Goal: Task Accomplishment & Management: Manage account settings

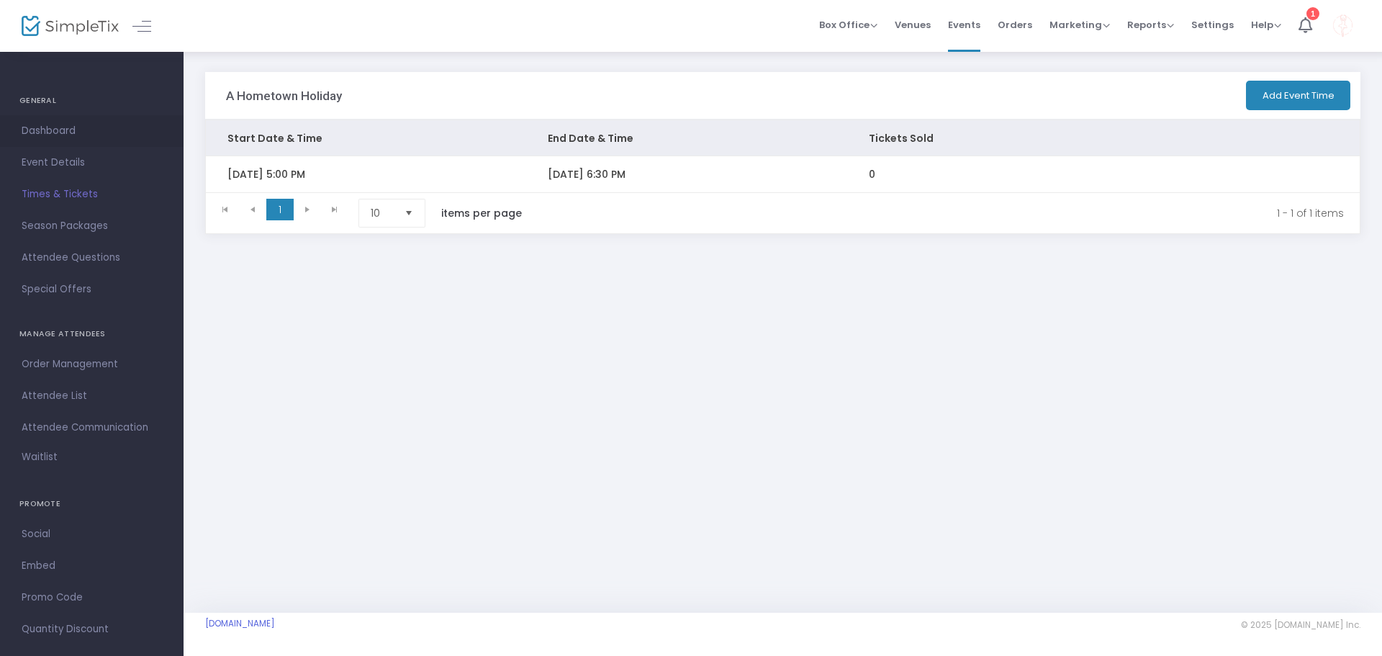
click at [78, 119] on link "Dashboard" at bounding box center [92, 131] width 184 height 32
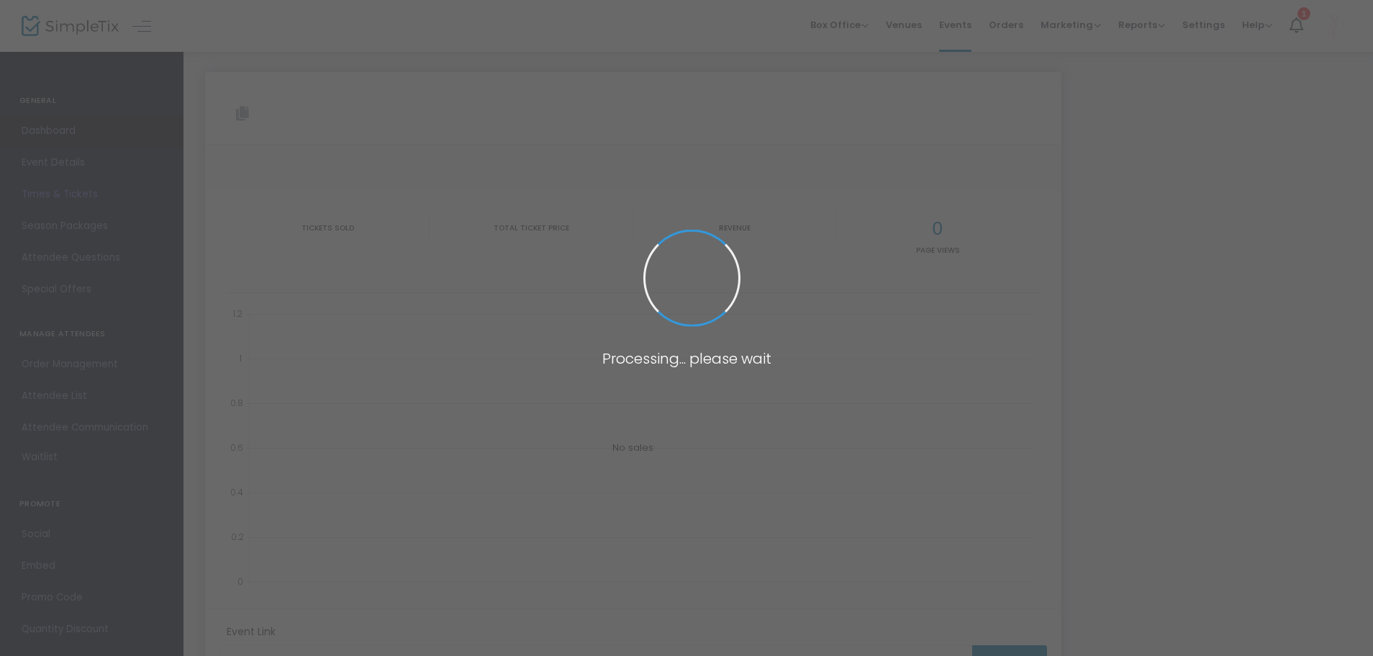
type input "https://www.simpletix.com/e/a-hometown-holiday-tickets-236342"
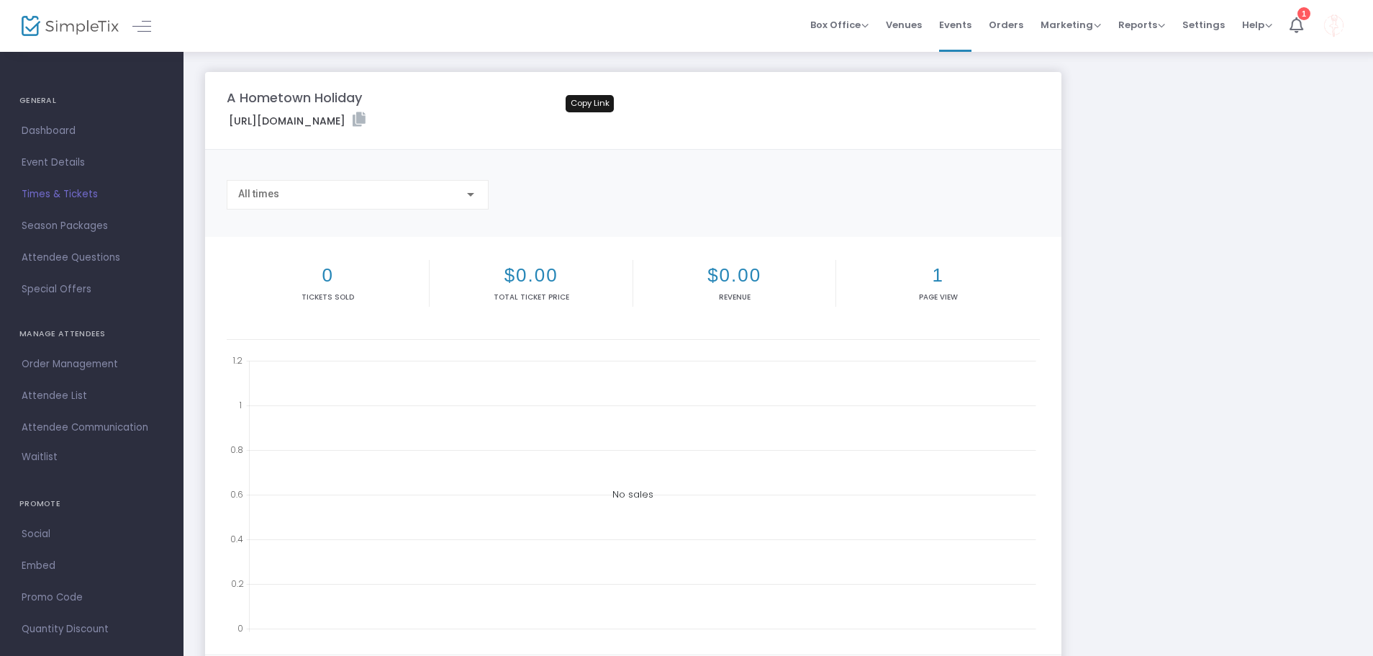
click at [366, 122] on icon at bounding box center [359, 119] width 13 height 14
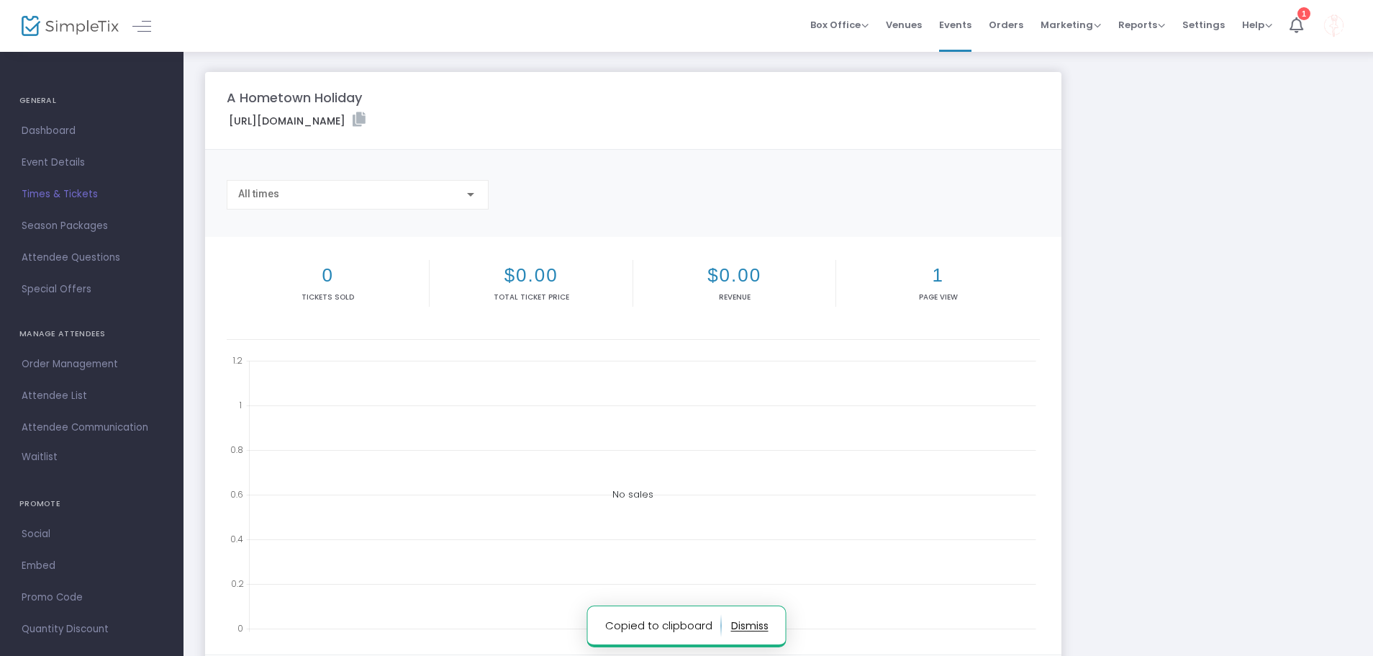
click at [366, 112] on icon at bounding box center [359, 119] width 13 height 14
click at [1297, 28] on icon at bounding box center [1297, 25] width 14 height 16
click at [920, 18] on span "Venues" at bounding box center [904, 24] width 36 height 37
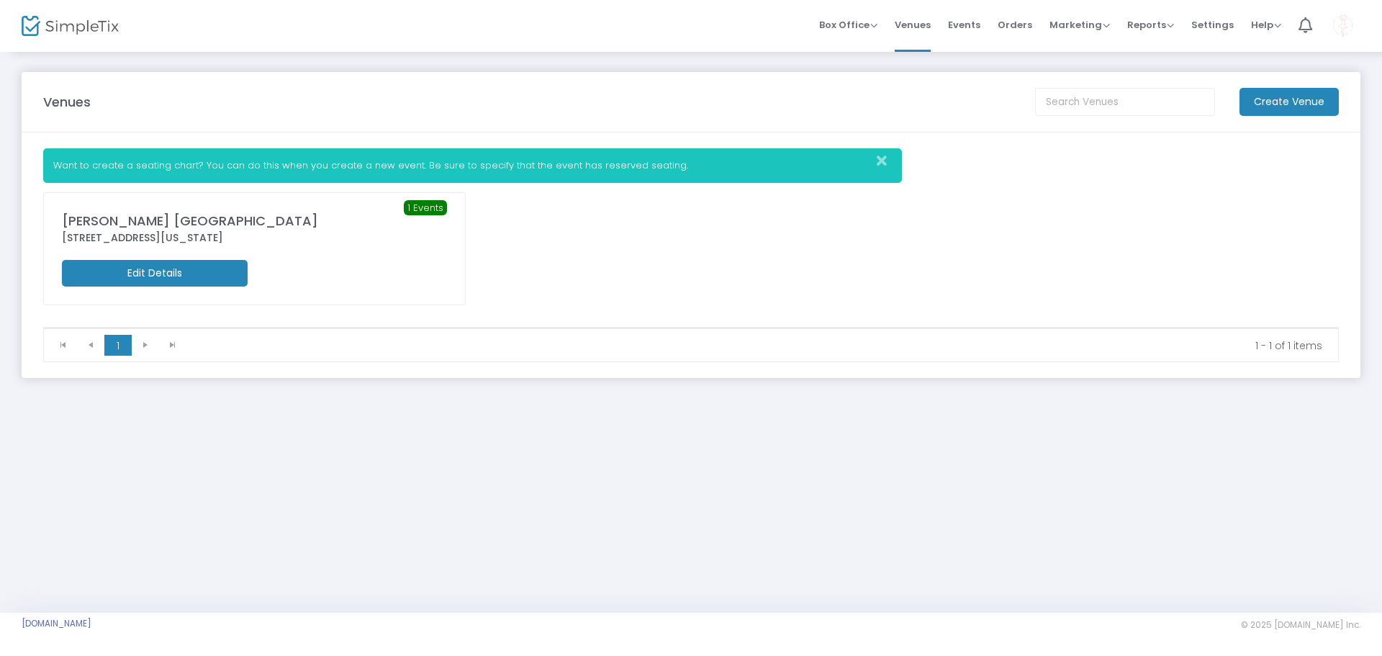
click at [214, 281] on m-button "Edit Details" at bounding box center [155, 273] width 186 height 27
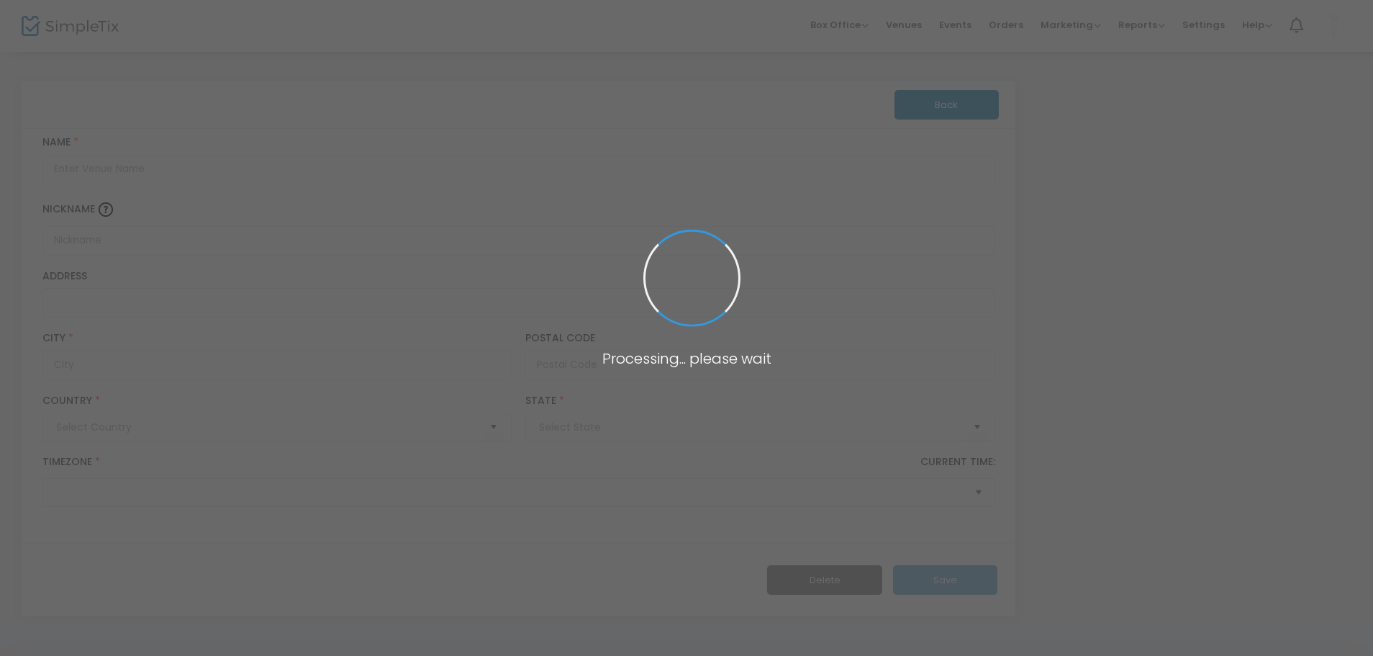
type input "Pakistan"
type input "Mattituck Jr Sr High School"
type input "15125 Main Road"
type input "Mattituck"
type input "11952"
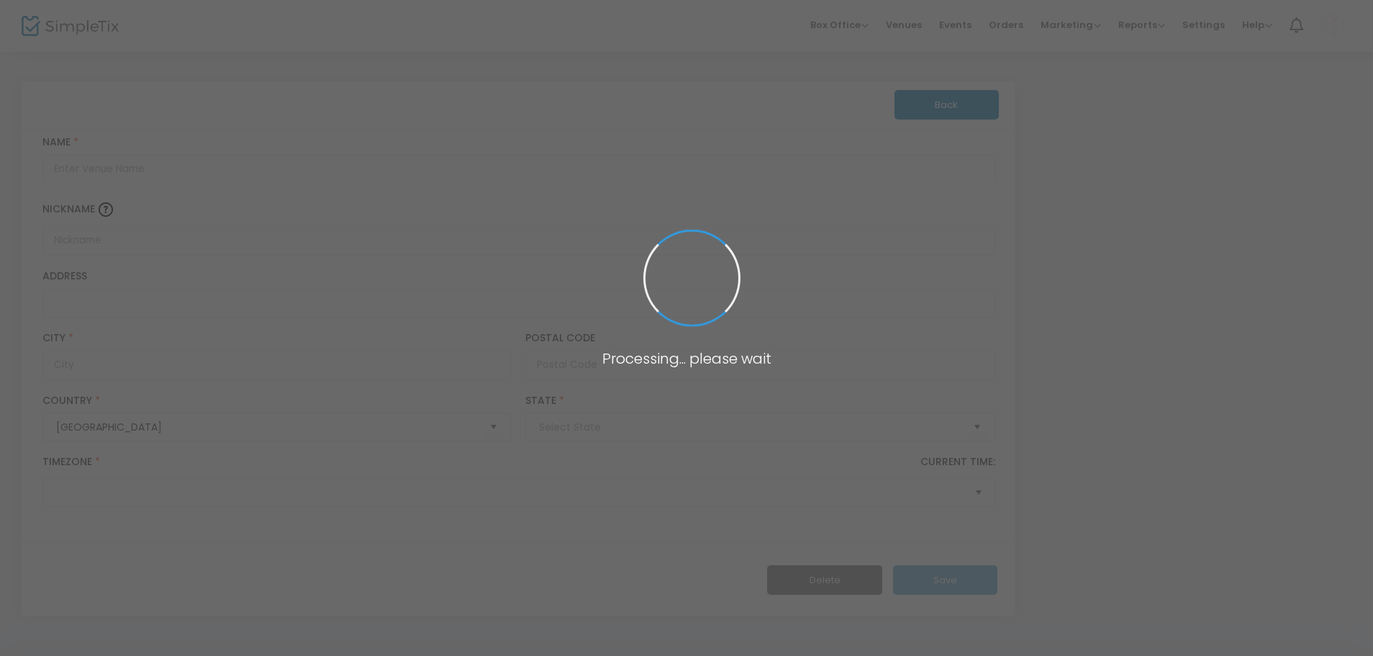
type input "United States"
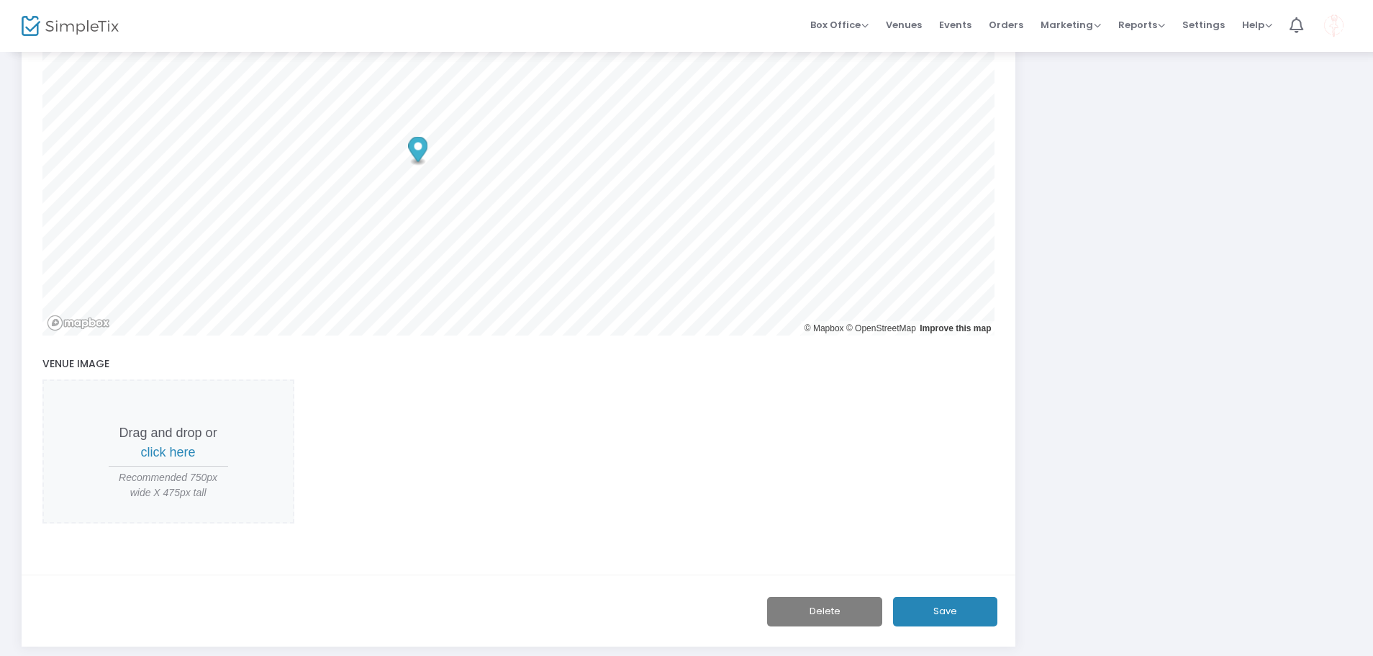
scroll to position [507, 0]
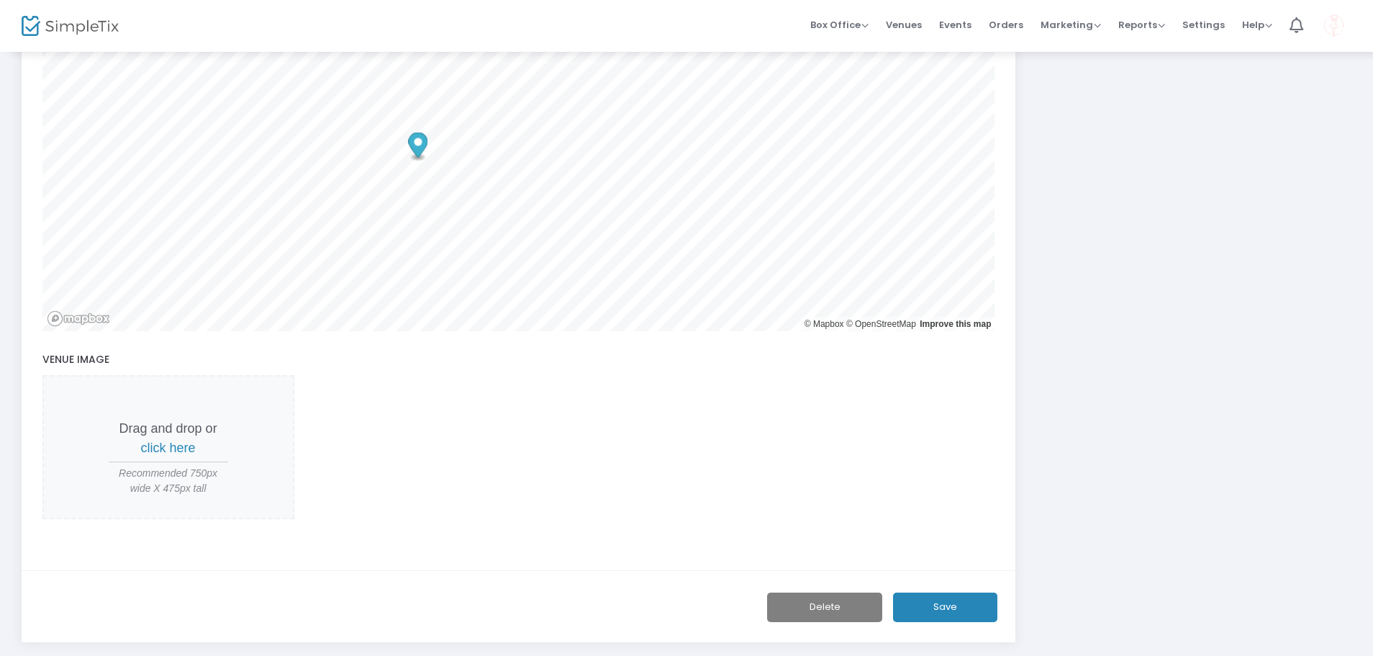
click at [140, 491] on span "Recommended 750px wide X 475px tall" at bounding box center [168, 481] width 119 height 30
click at [158, 448] on span "click here" at bounding box center [168, 447] width 55 height 14
click at [196, 439] on p "Drag and drop or click here" at bounding box center [168, 438] width 119 height 39
click at [189, 448] on span "click here" at bounding box center [168, 447] width 55 height 14
drag, startPoint x: 196, startPoint y: 455, endPoint x: 194, endPoint y: 448, distance: 7.8
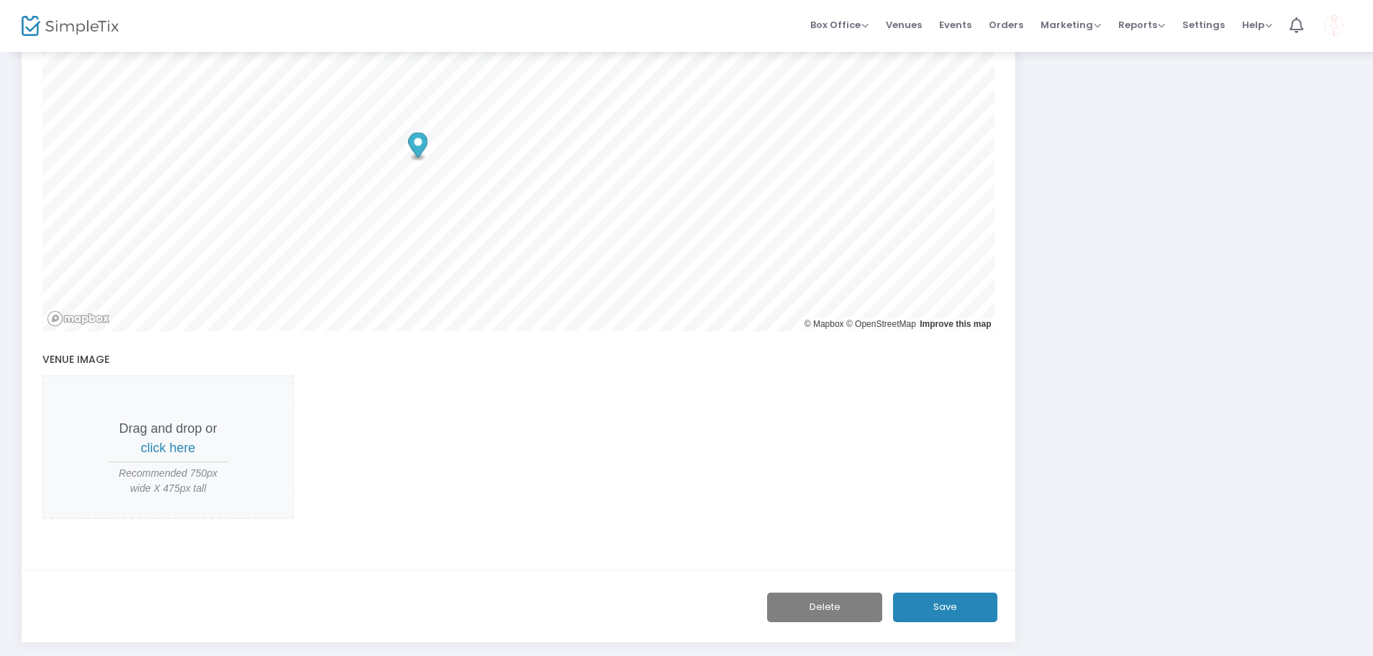
click at [196, 454] on p "Drag and drop or click here" at bounding box center [168, 438] width 119 height 39
click at [184, 440] on p "Drag and drop or click here" at bounding box center [168, 438] width 119 height 39
click at [178, 450] on span "click here" at bounding box center [168, 447] width 55 height 14
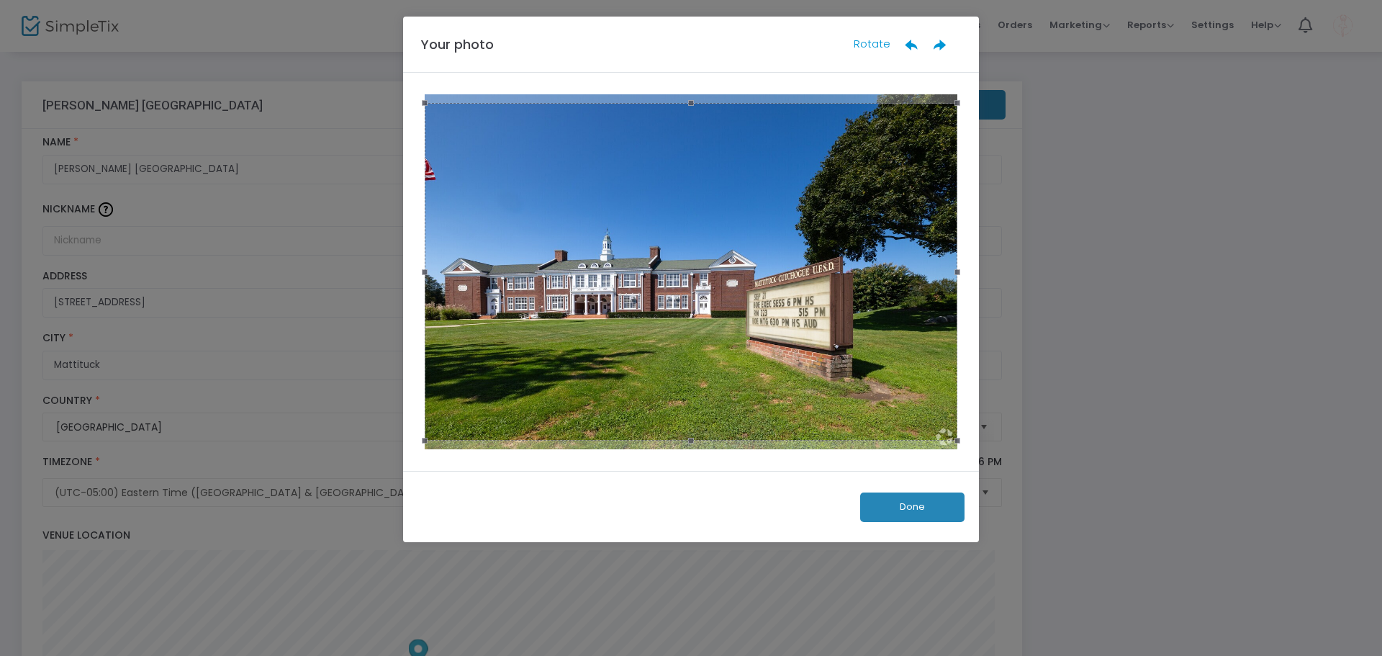
click at [943, 503] on button "Done" at bounding box center [912, 507] width 104 height 30
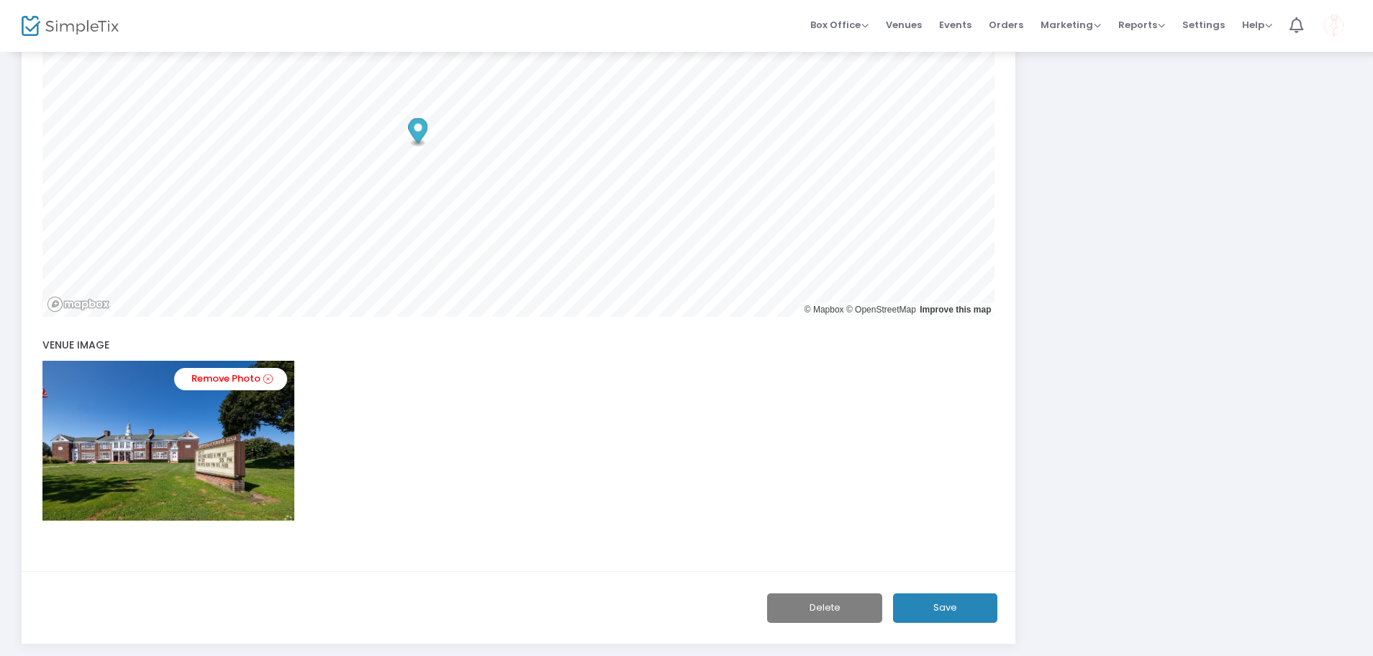
scroll to position [594, 0]
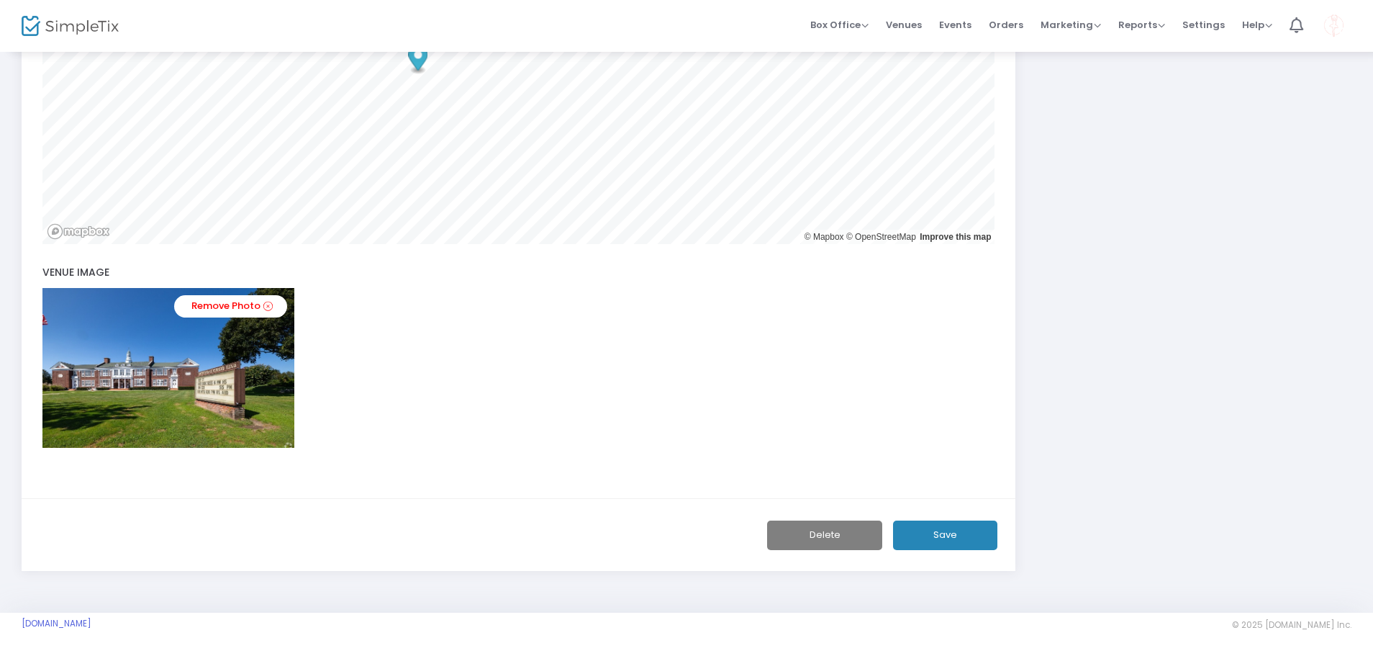
click at [931, 548] on button "Save" at bounding box center [945, 535] width 104 height 30
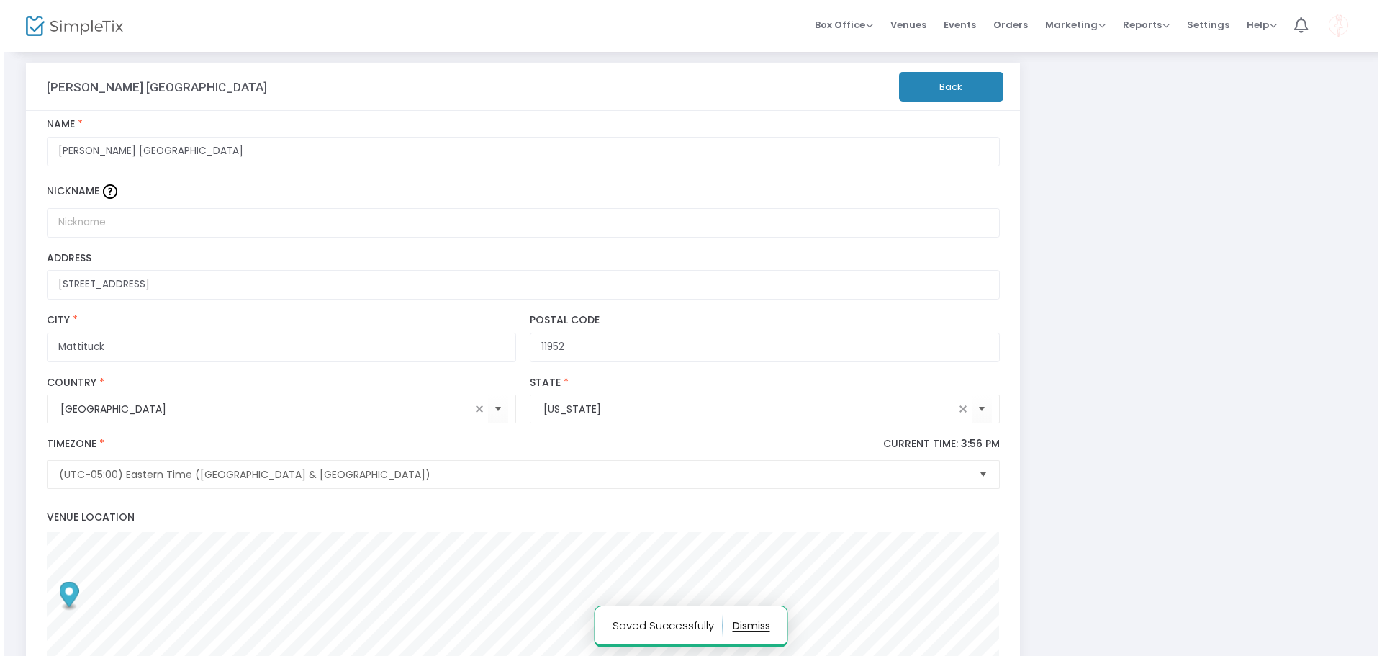
scroll to position [0, 0]
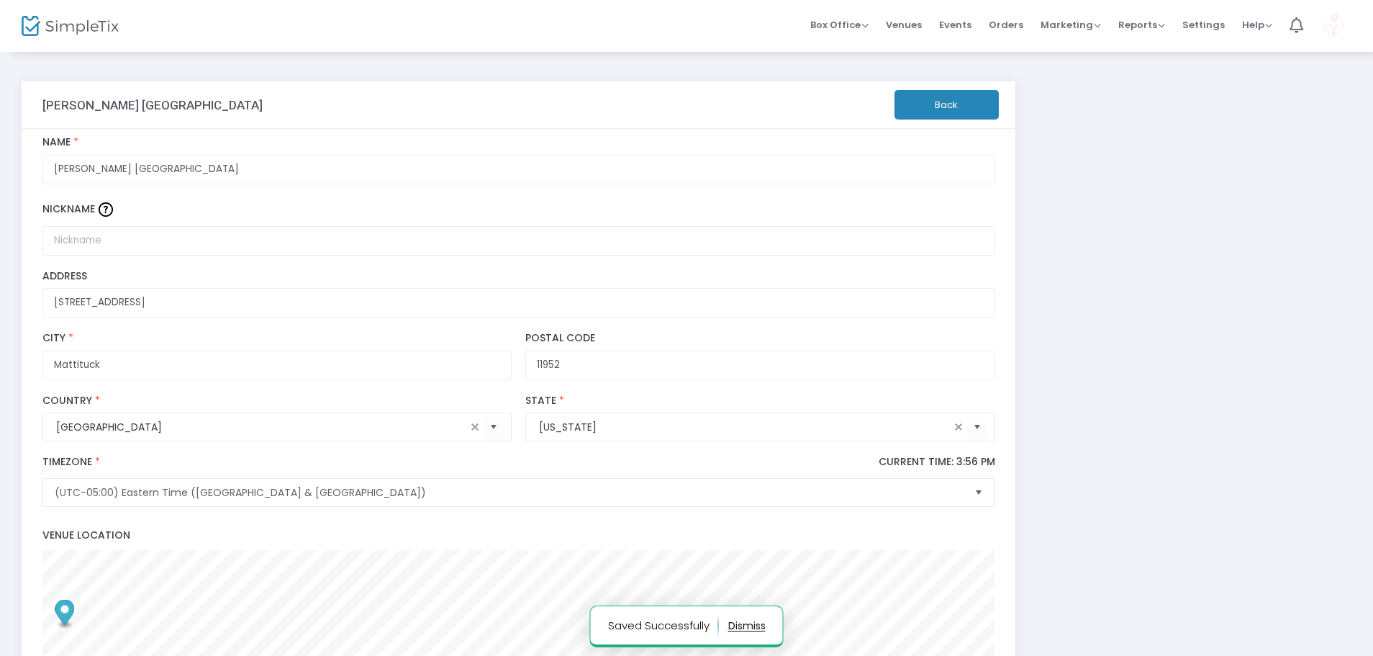
click at [931, 101] on button "Back" at bounding box center [947, 105] width 104 height 30
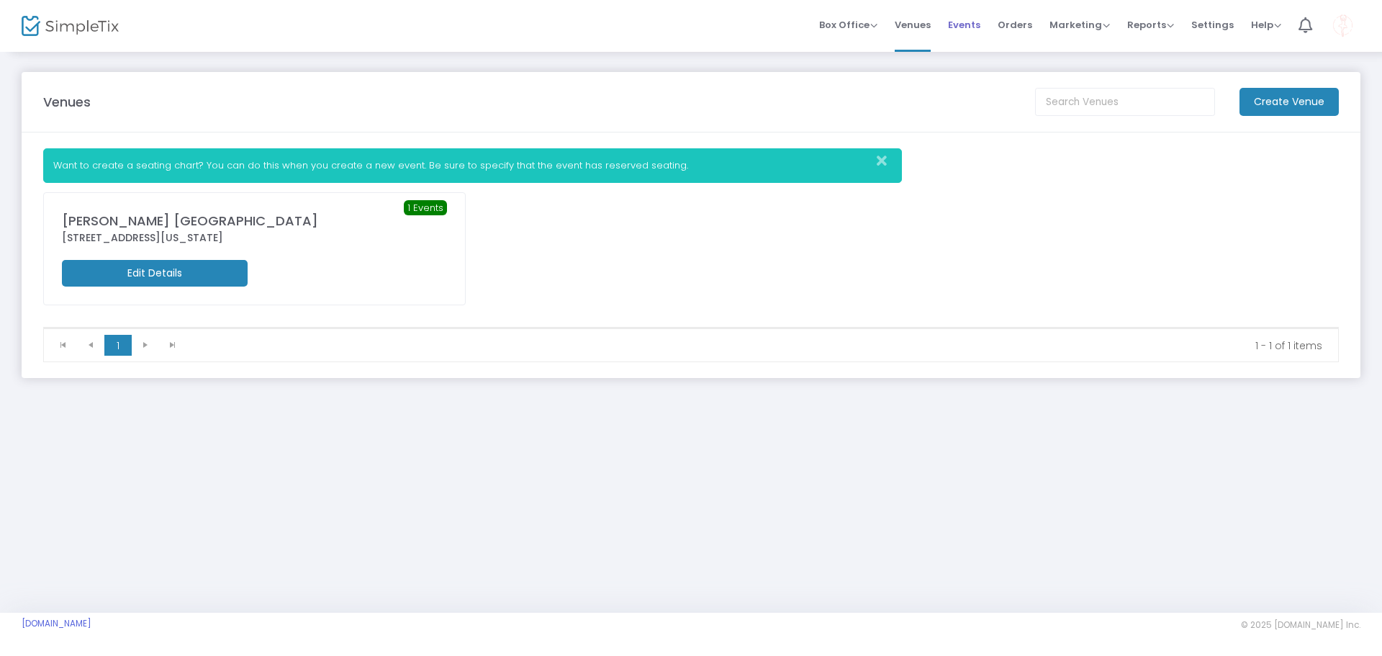
click at [980, 34] on span "Events" at bounding box center [964, 24] width 32 height 37
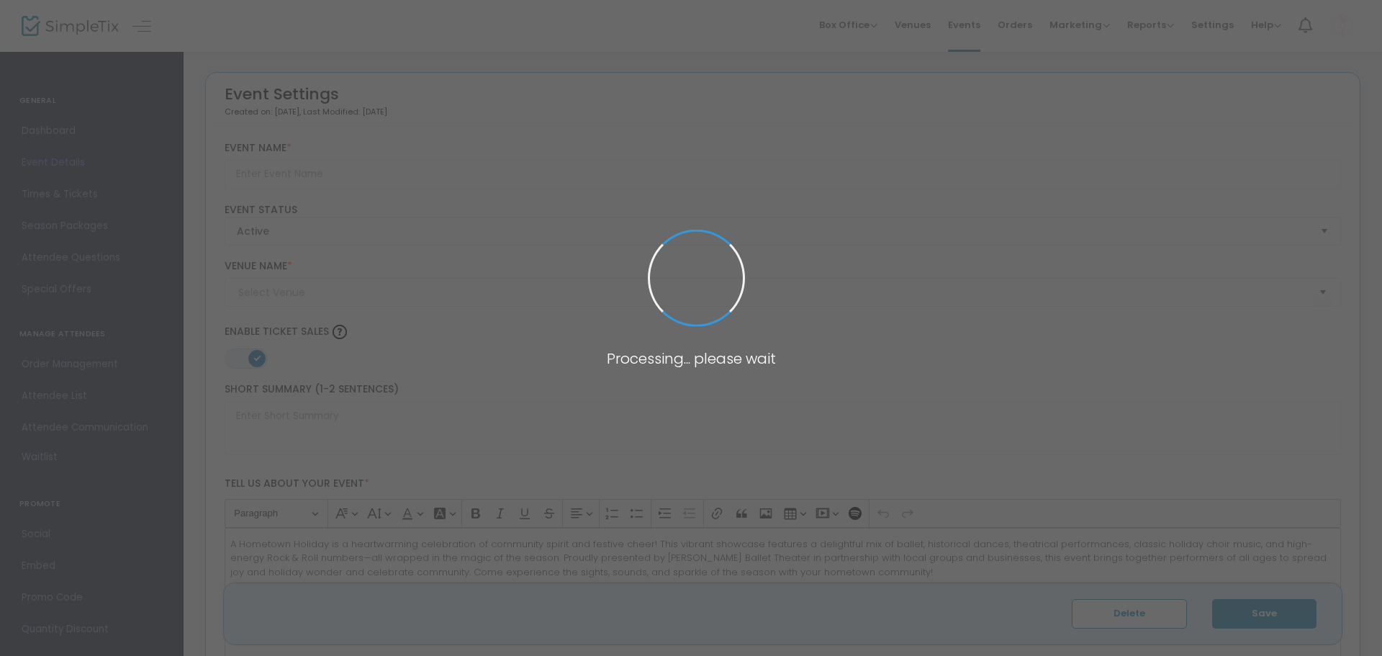
type input "A Hometown Holiday"
type textarea "A Hometown Holiday is a heartwarming celebration of community spirit and festiv…"
type input "Buy Tickets"
type input "[PERSON_NAME] [GEOGRAPHIC_DATA]"
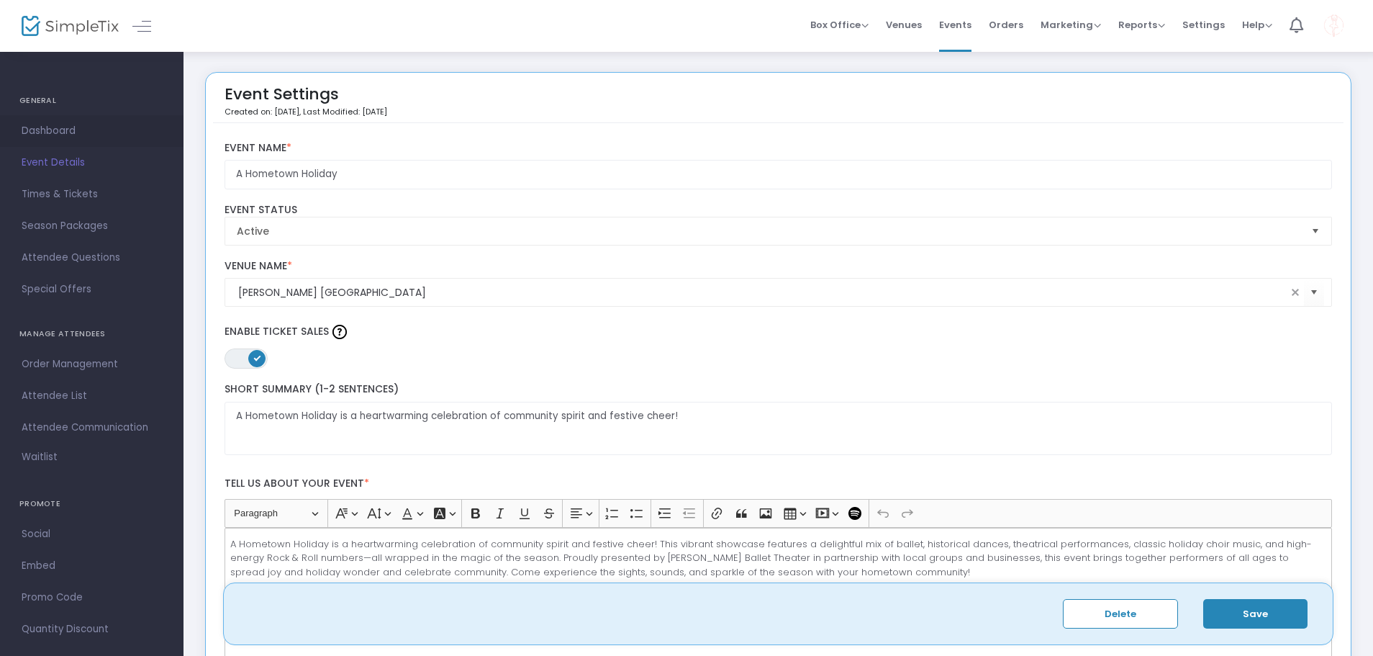
click at [20, 132] on link "Dashboard" at bounding box center [92, 131] width 184 height 32
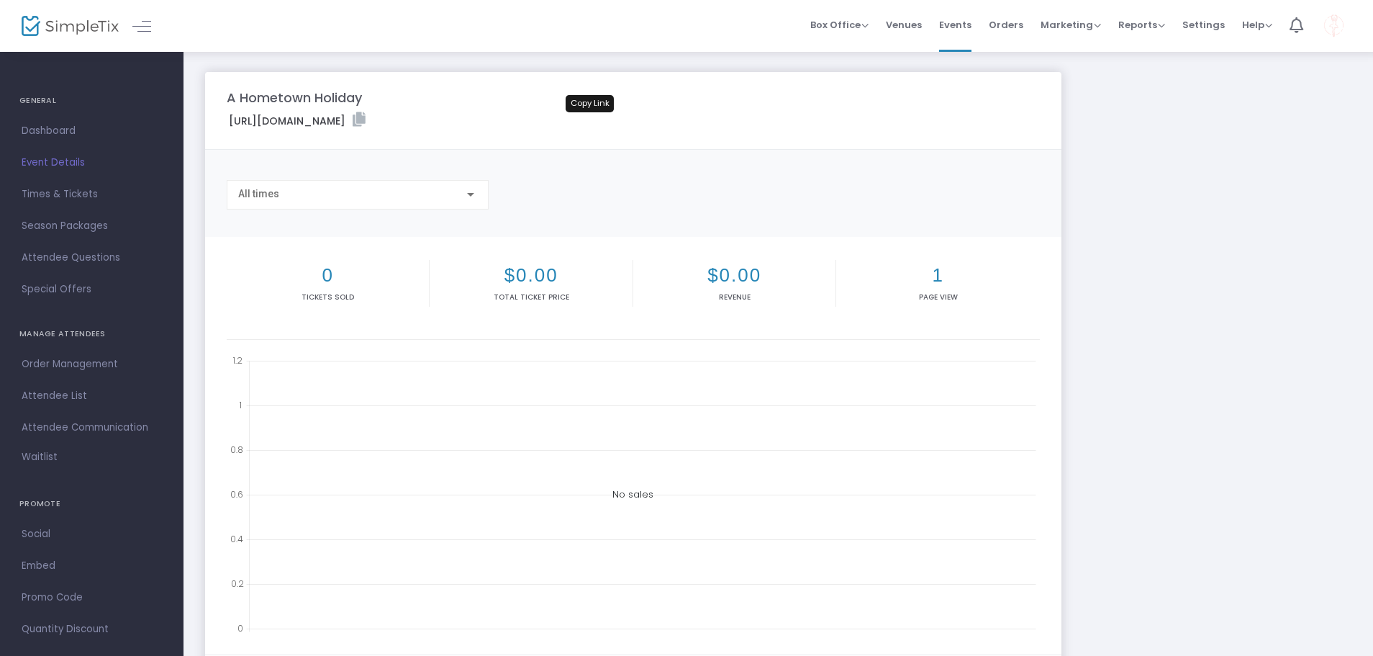
click at [366, 118] on icon at bounding box center [359, 119] width 13 height 14
click at [79, 155] on span "Event Details" at bounding box center [92, 162] width 140 height 19
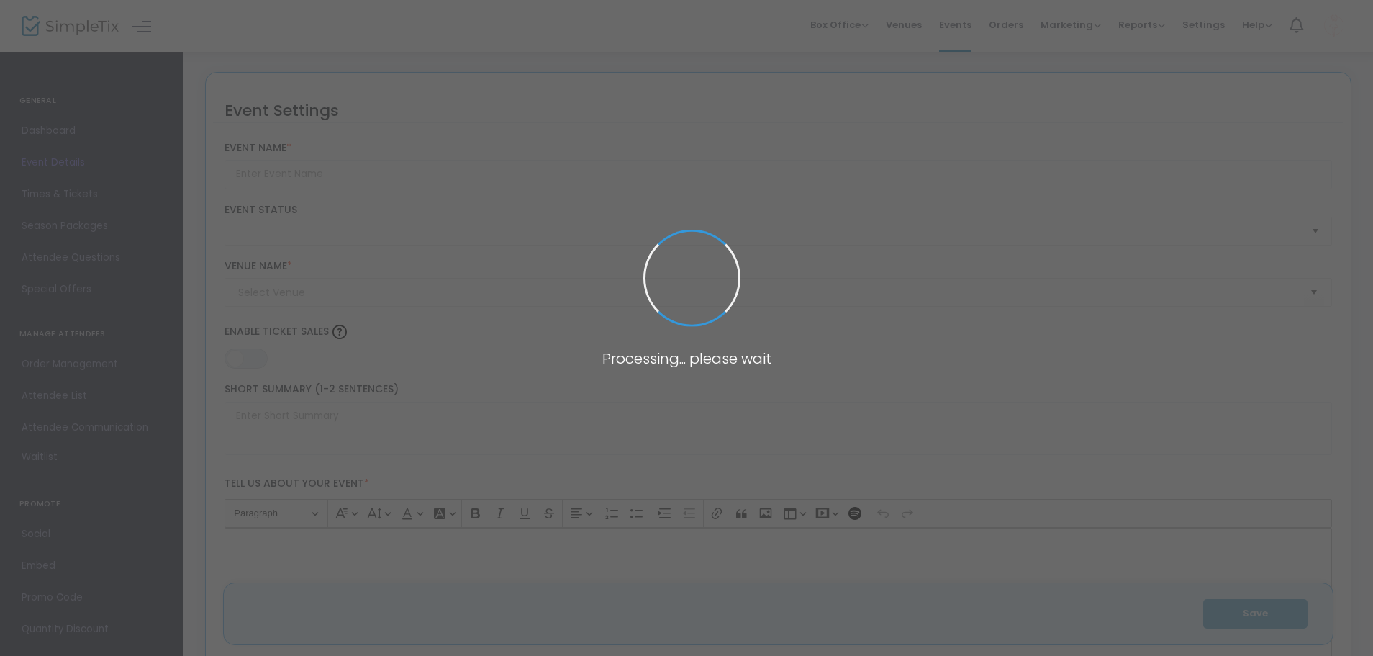
type input "A Hometown Holiday"
type textarea "A Hometown Holiday is a heartwarming celebration of community spirit and festiv…"
type input "Buy Tickets"
type input "Mattituck Jr Sr High School"
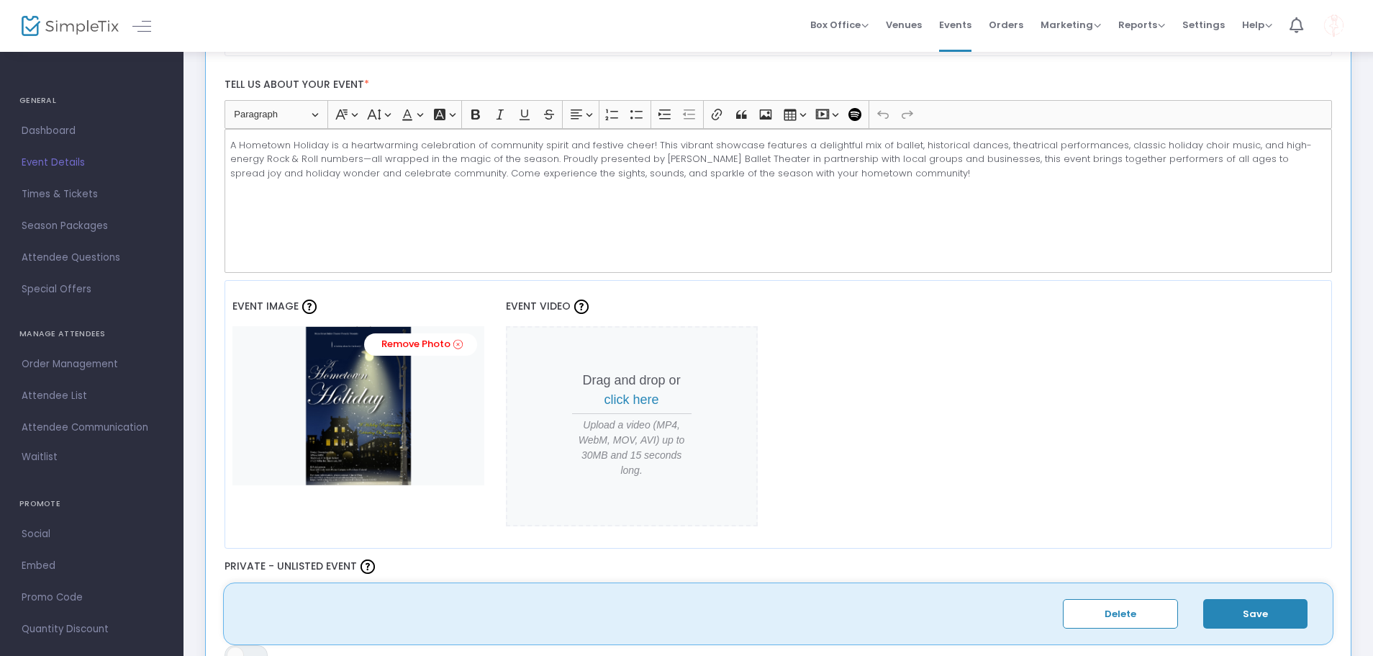
scroll to position [432, 0]
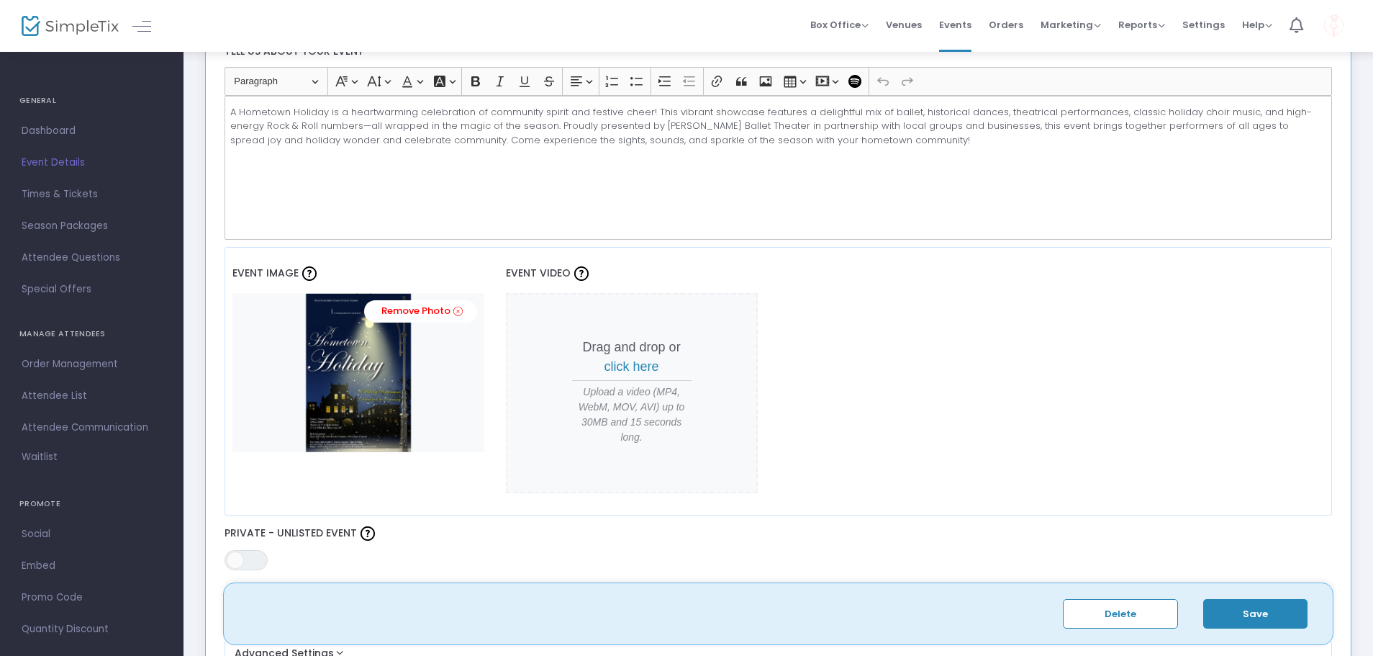
click at [384, 423] on img at bounding box center [358, 372] width 252 height 158
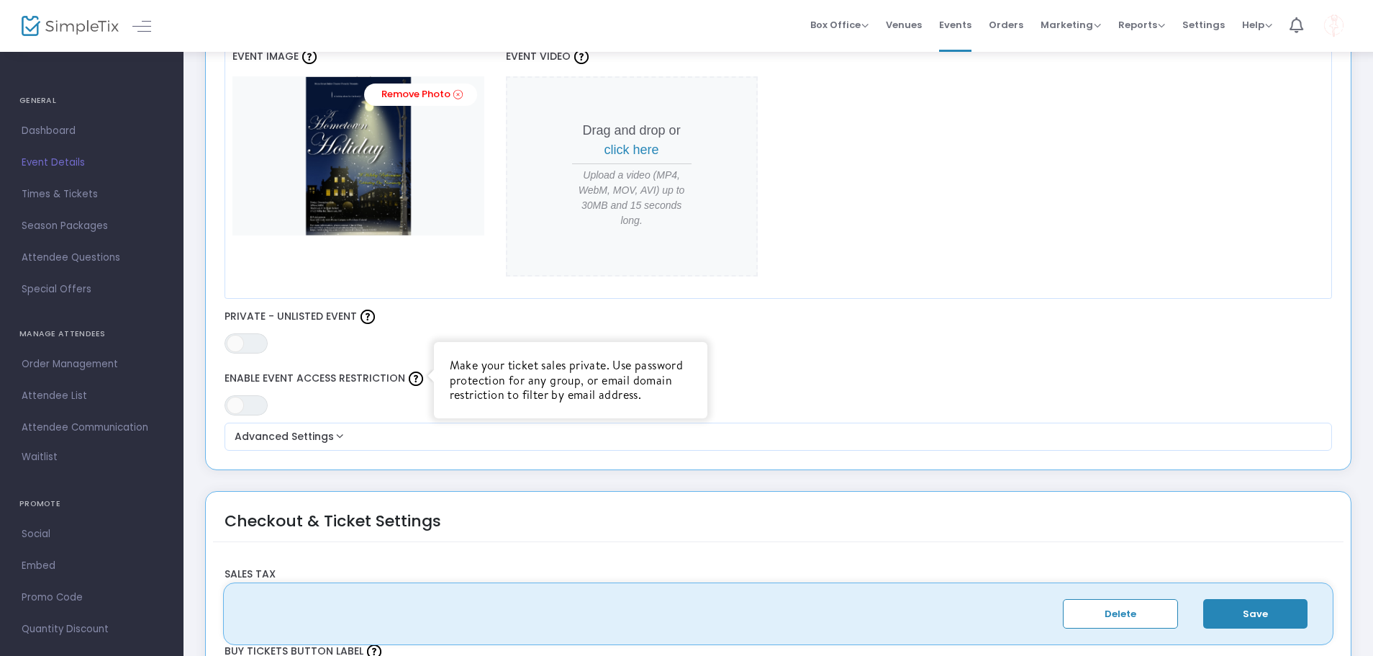
scroll to position [648, 0]
click at [350, 163] on img at bounding box center [358, 156] width 252 height 158
click at [376, 143] on img at bounding box center [358, 156] width 252 height 158
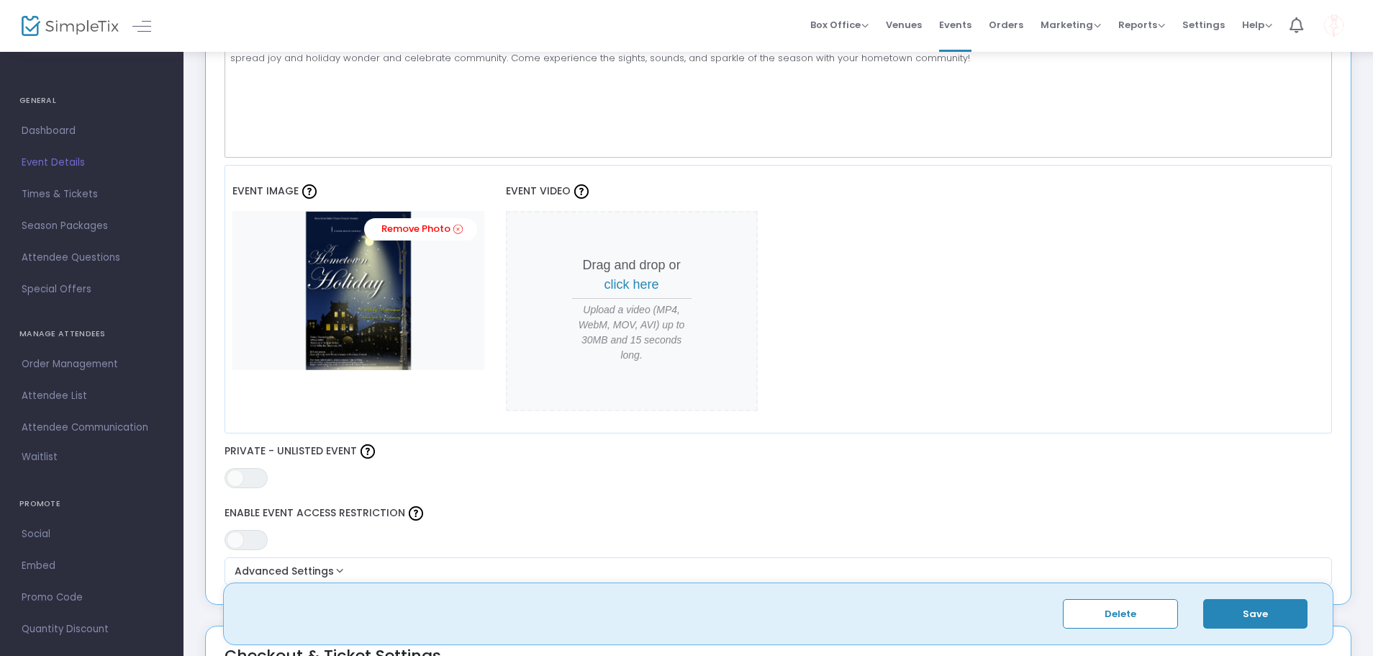
scroll to position [504, 0]
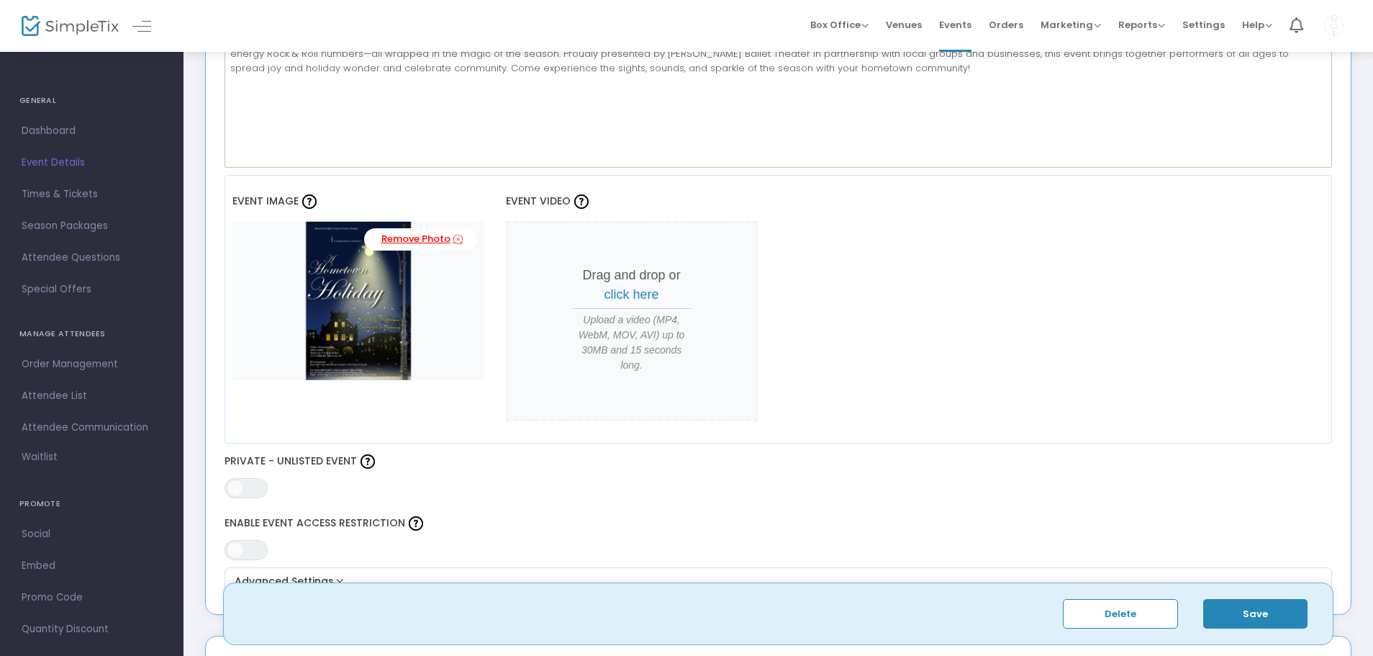
click at [425, 242] on link "Remove Photo" at bounding box center [420, 239] width 113 height 22
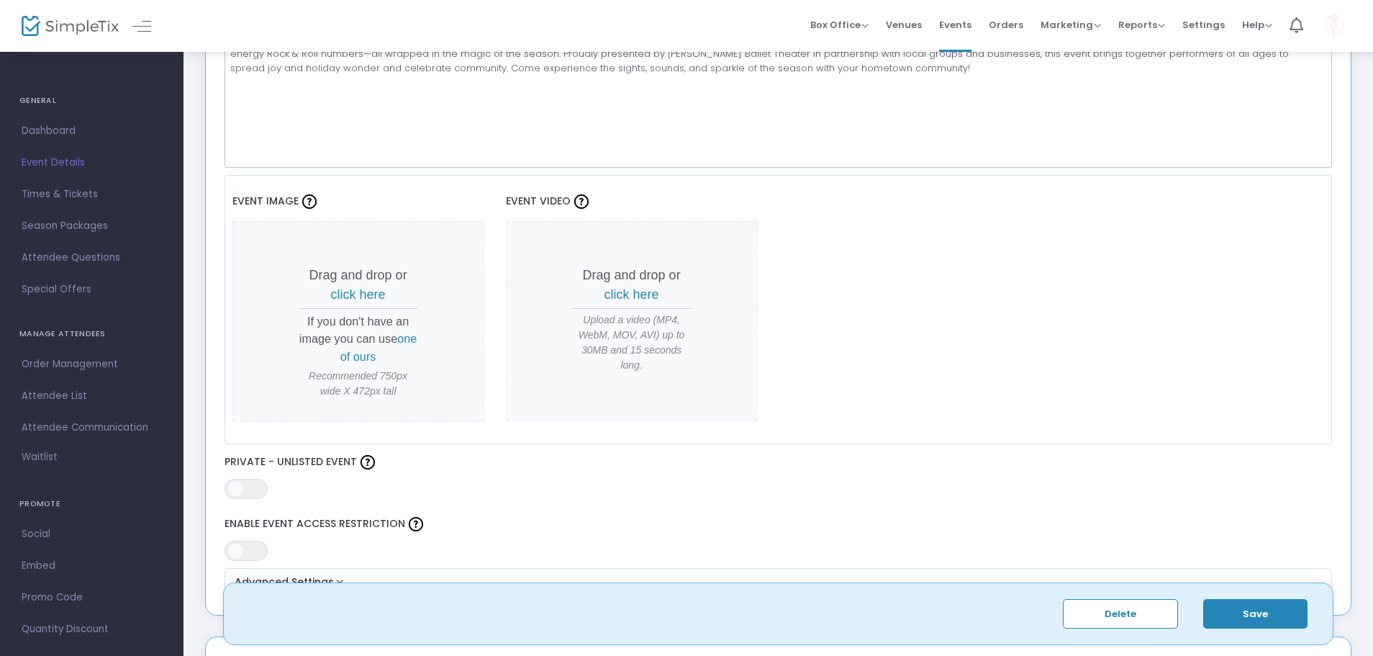
click at [362, 300] on span "click here" at bounding box center [358, 294] width 55 height 14
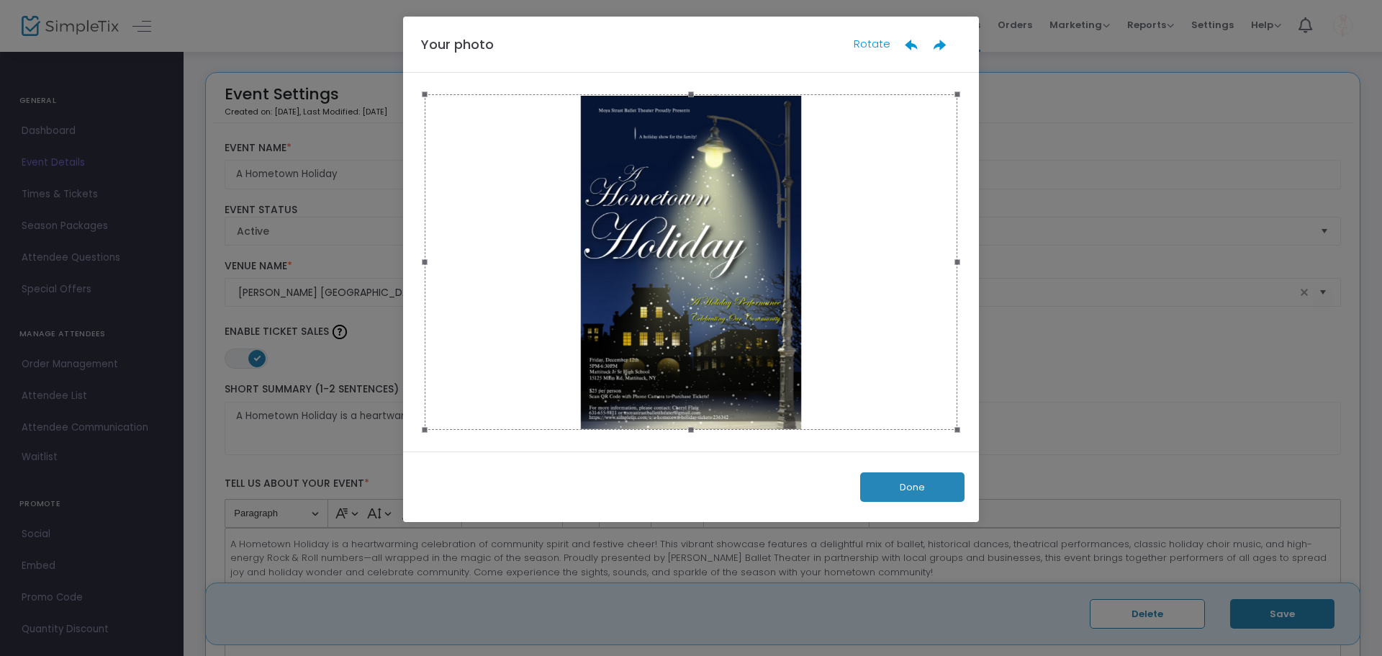
click at [895, 486] on button "Done" at bounding box center [912, 487] width 104 height 30
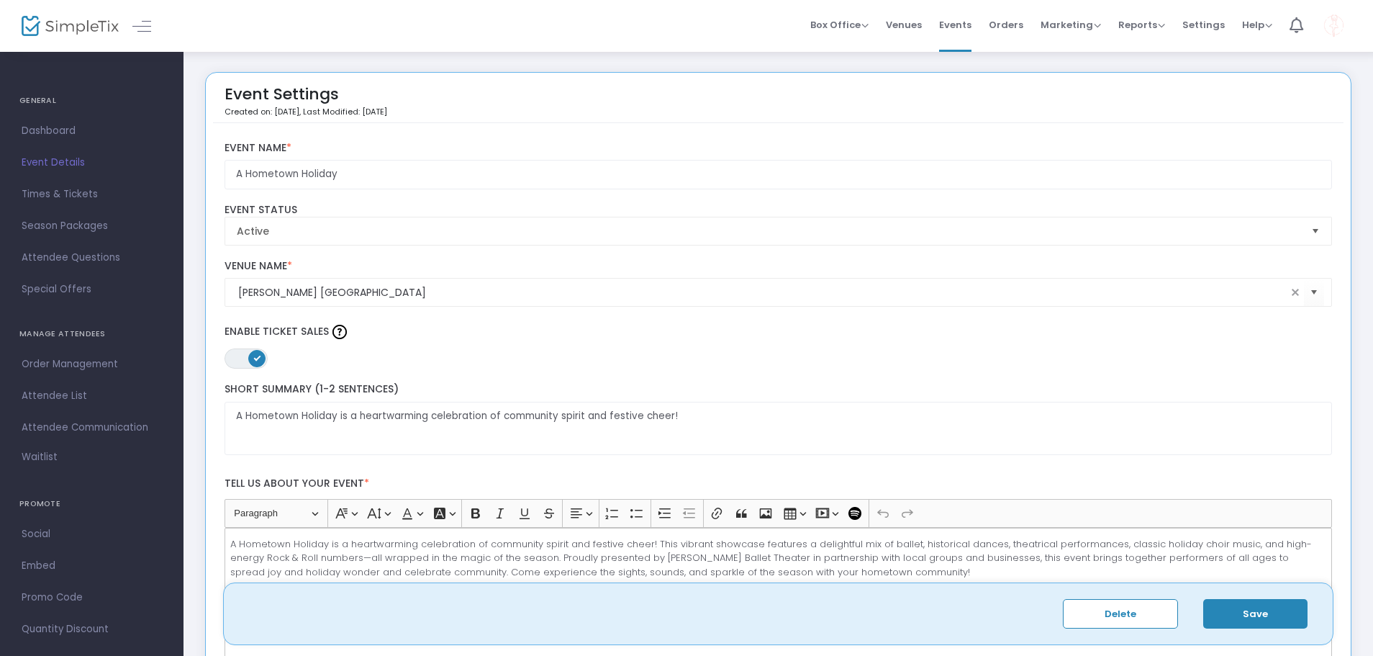
scroll to position [432, 0]
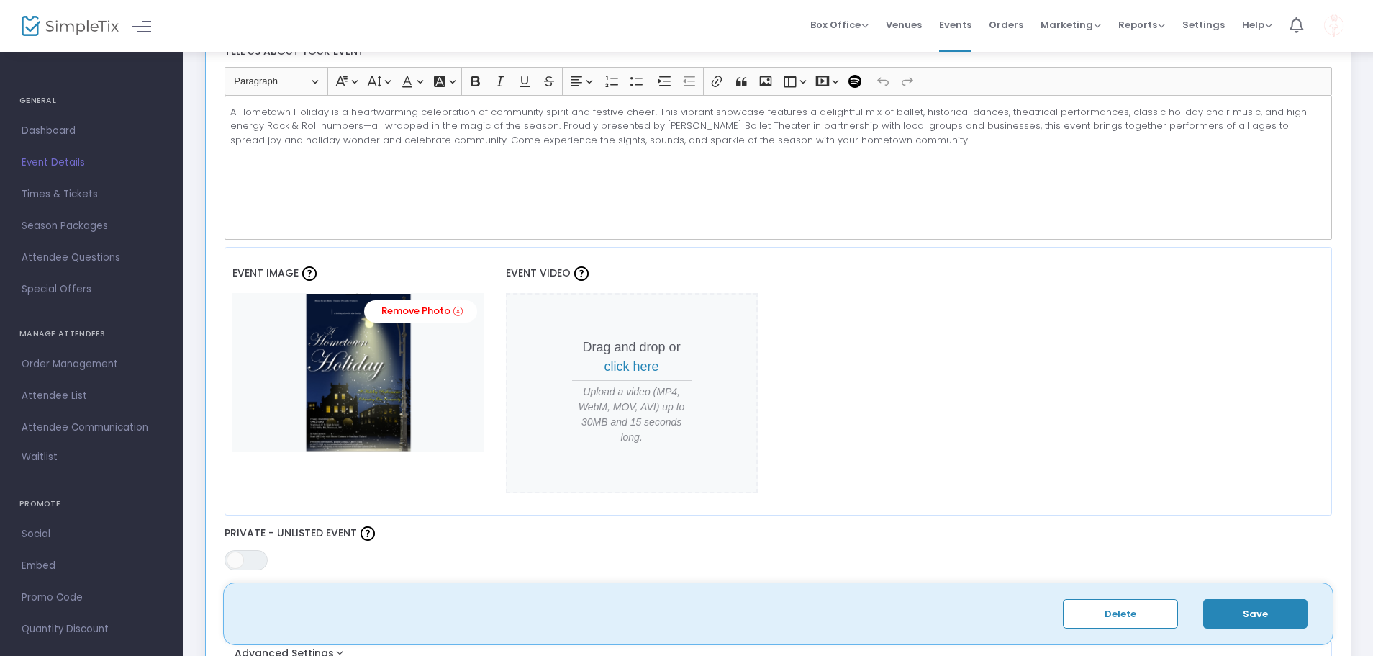
click at [1226, 610] on button "Save" at bounding box center [1255, 614] width 104 height 30
click at [73, 160] on span "Event Details" at bounding box center [92, 162] width 140 height 19
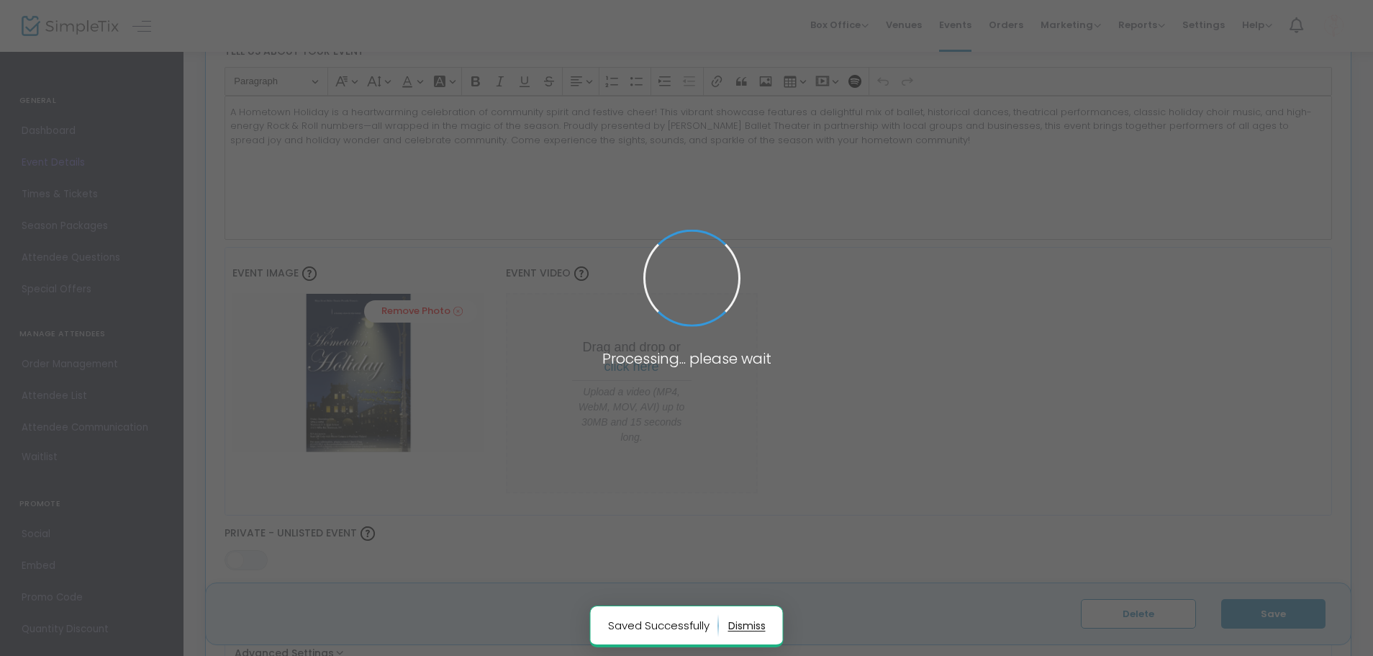
scroll to position [1982, 0]
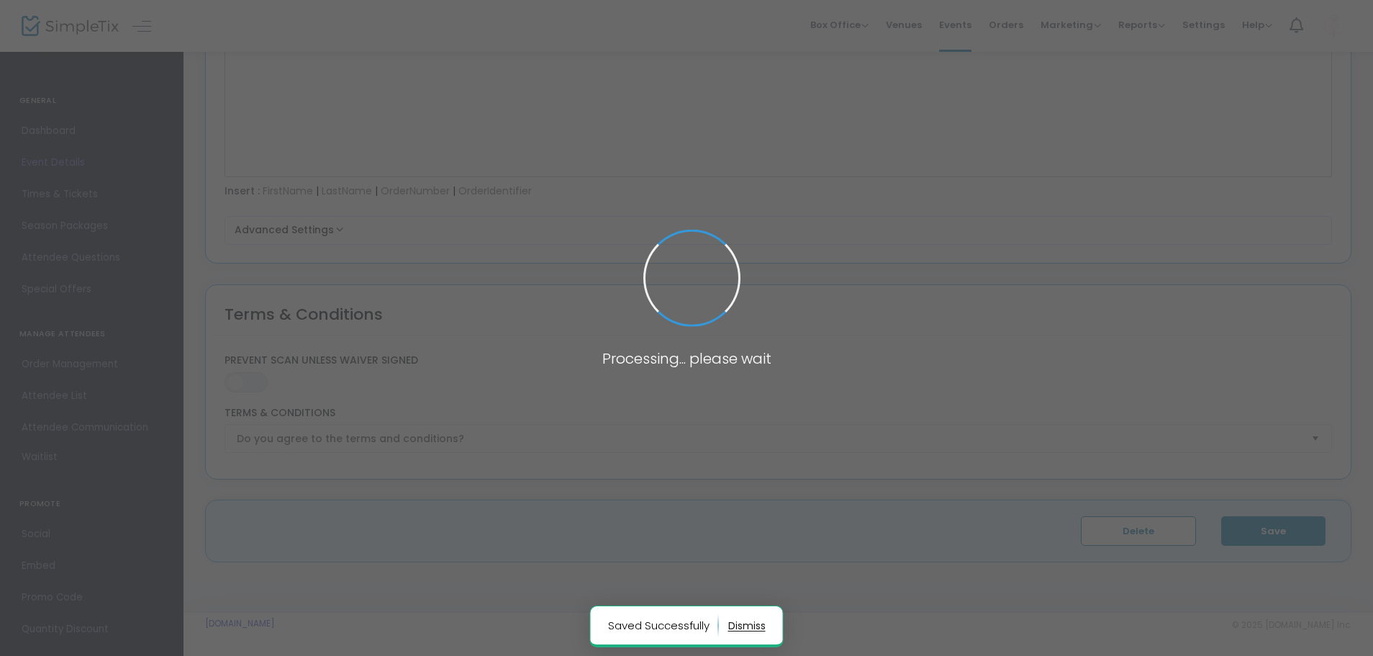
type input "Mattituck Jr Sr High School"
click at [74, 196] on span at bounding box center [686, 328] width 1373 height 656
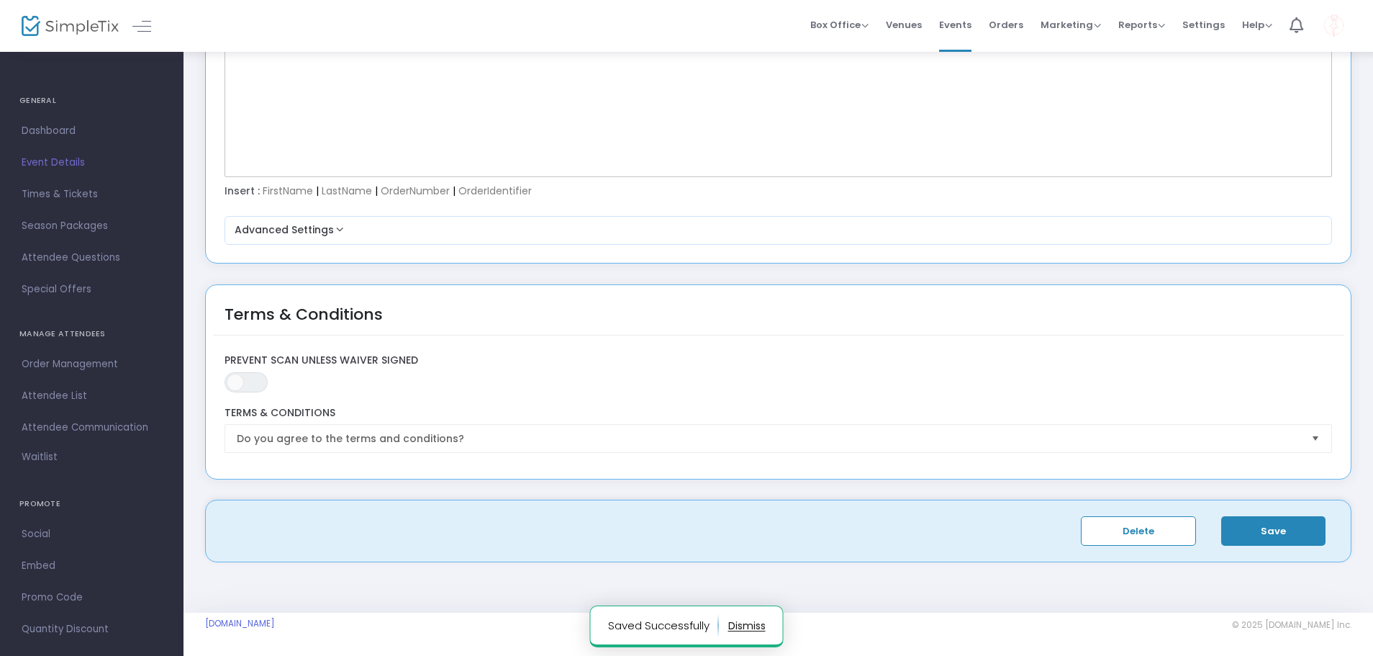
click at [65, 198] on span "Times & Tickets" at bounding box center [92, 194] width 140 height 19
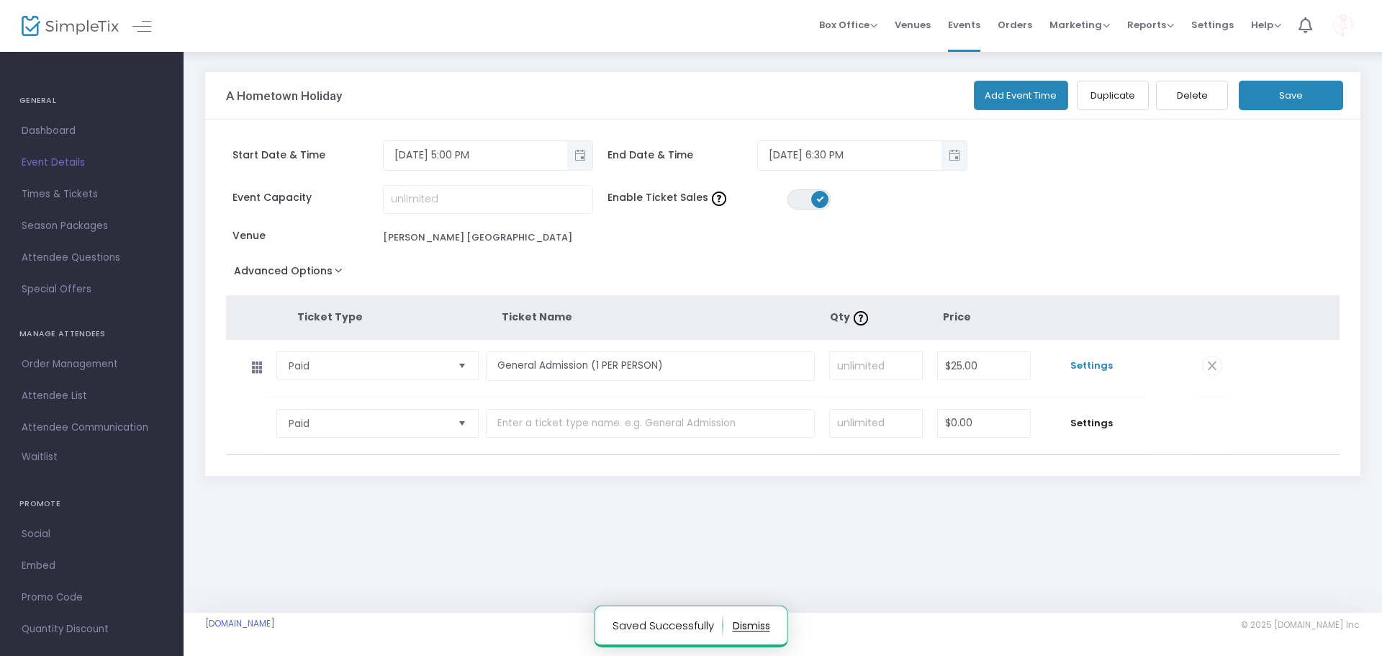
click at [1095, 360] on span "Settings" at bounding box center [1092, 365] width 94 height 14
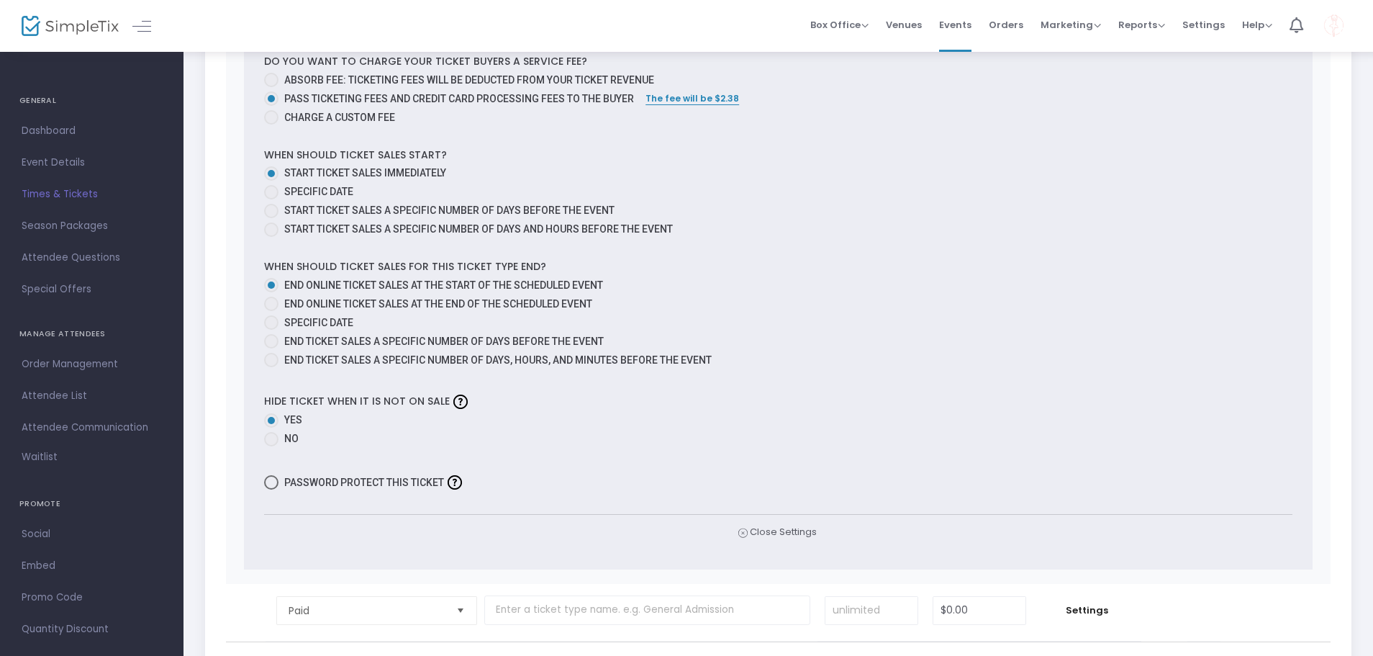
scroll to position [833, 0]
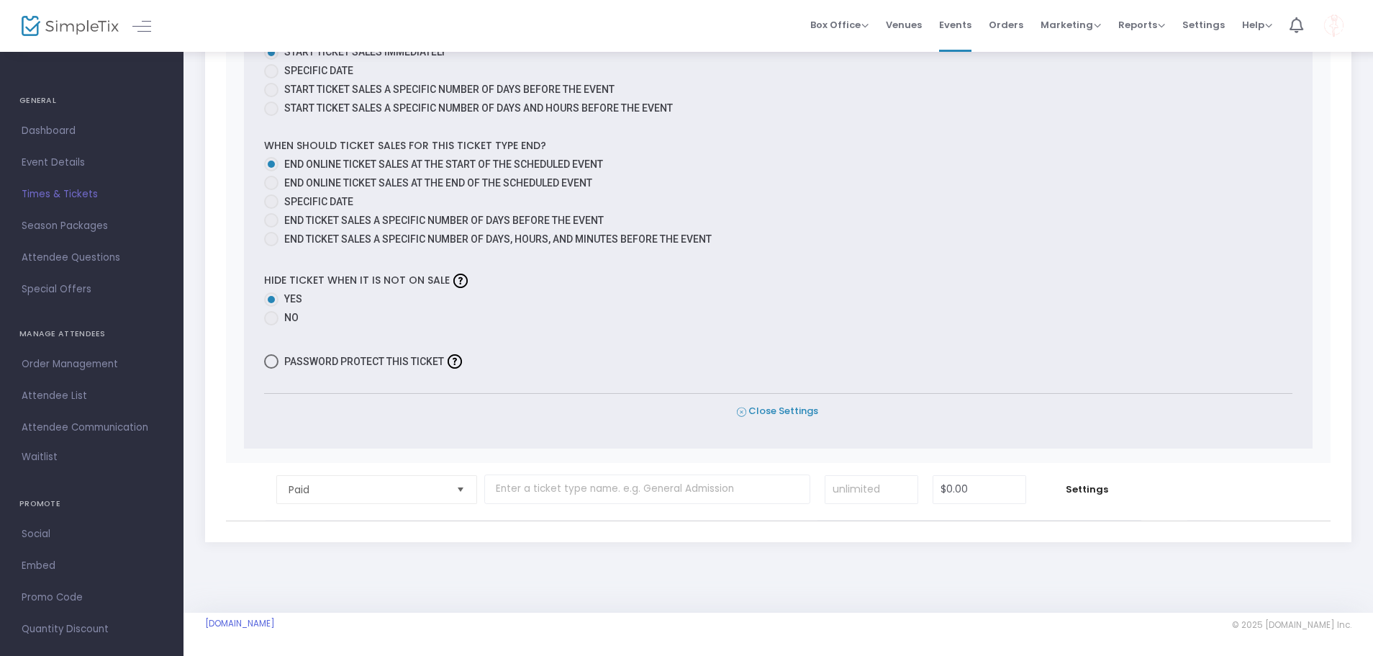
click at [765, 414] on span "Close Settings" at bounding box center [777, 411] width 81 height 15
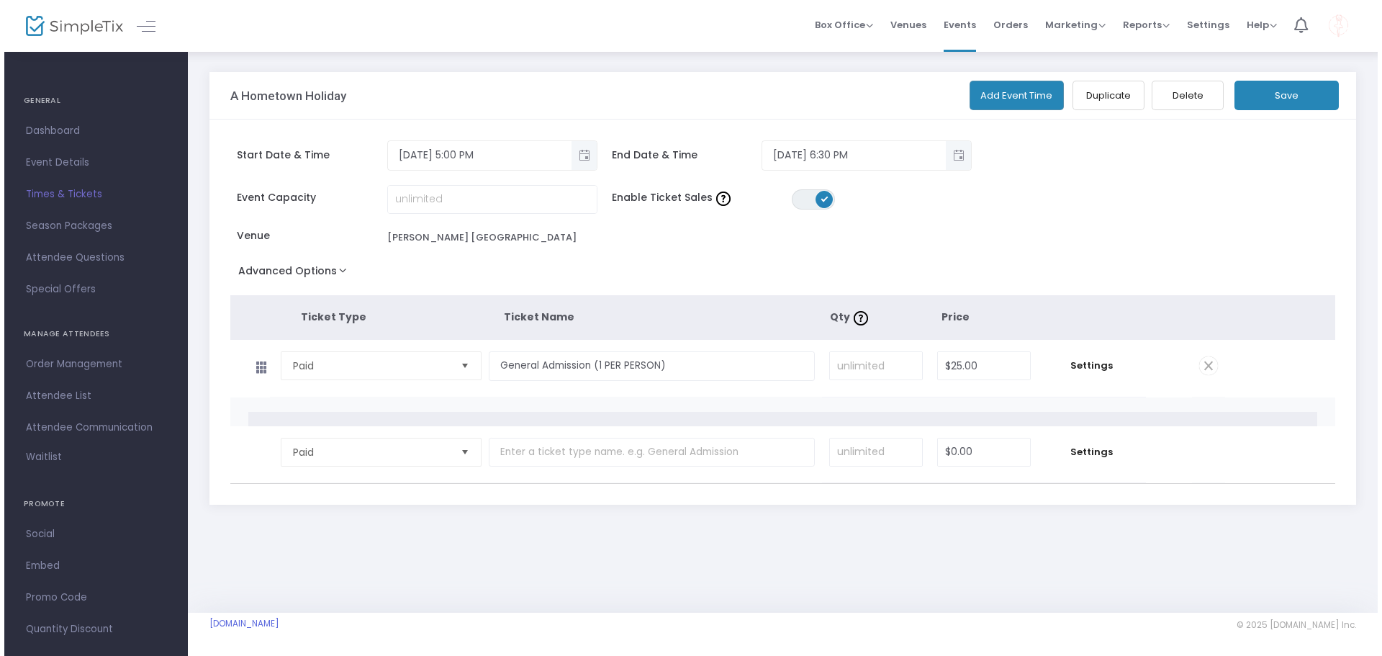
scroll to position [0, 0]
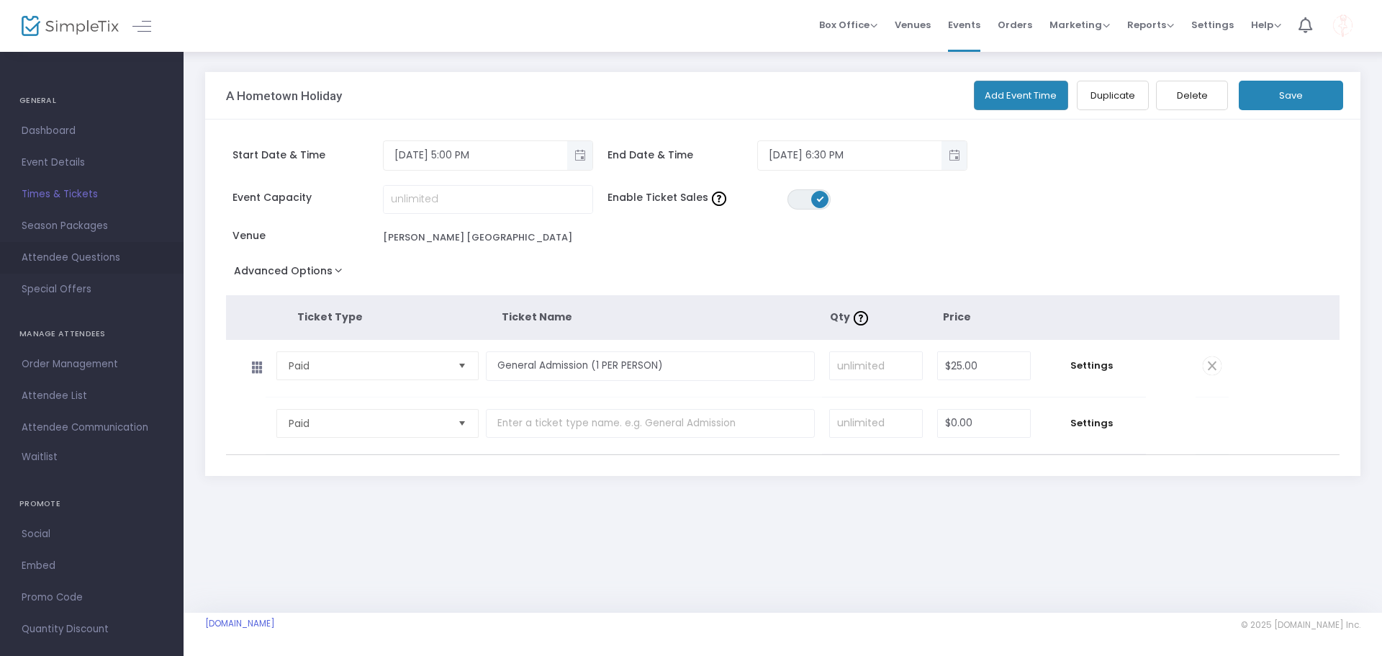
click at [87, 257] on span "Attendee Questions" at bounding box center [92, 257] width 140 height 19
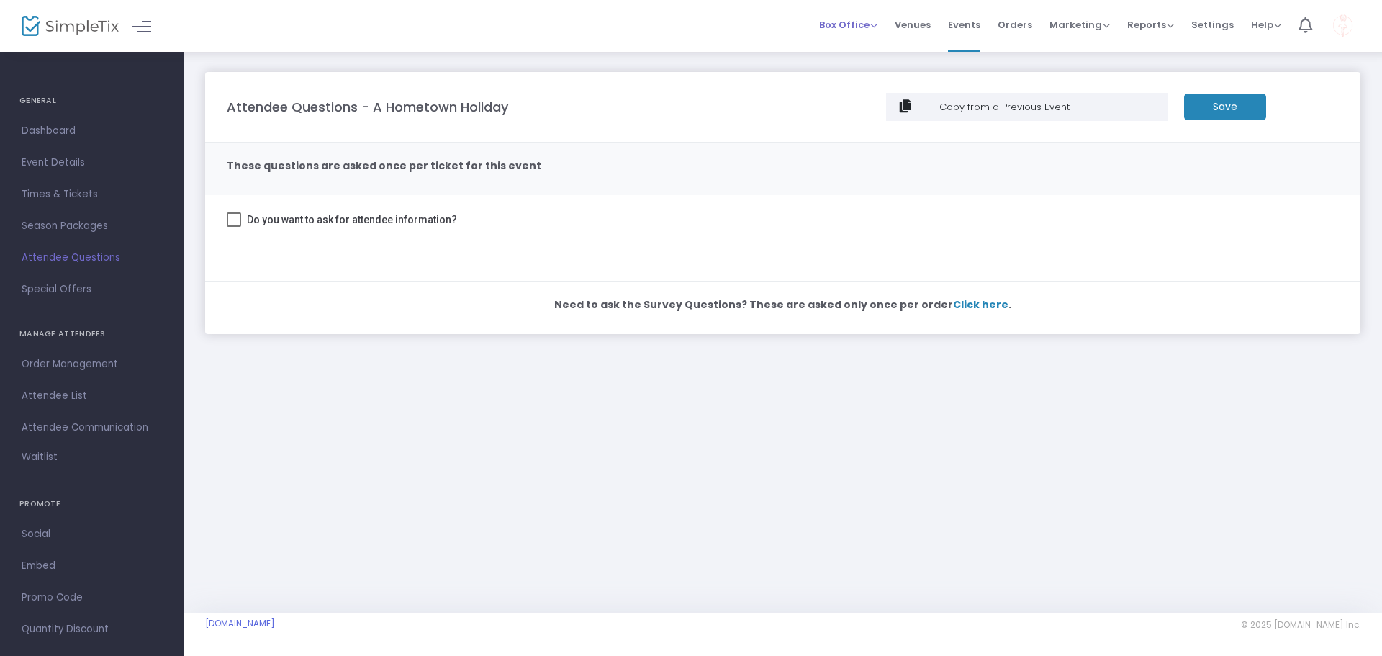
click at [869, 26] on span "Box Office" at bounding box center [848, 25] width 58 height 14
click at [869, 43] on li "Sell Tickets" at bounding box center [870, 49] width 103 height 28
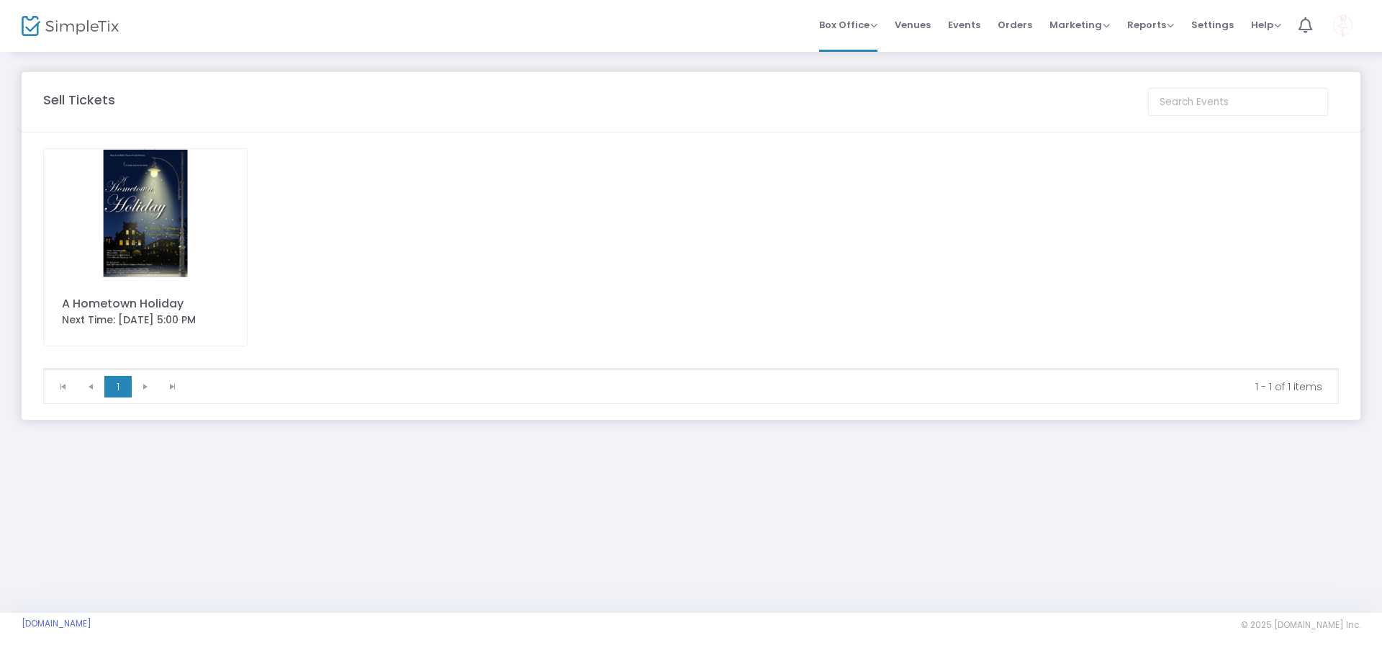
click at [212, 214] on img at bounding box center [145, 213] width 203 height 128
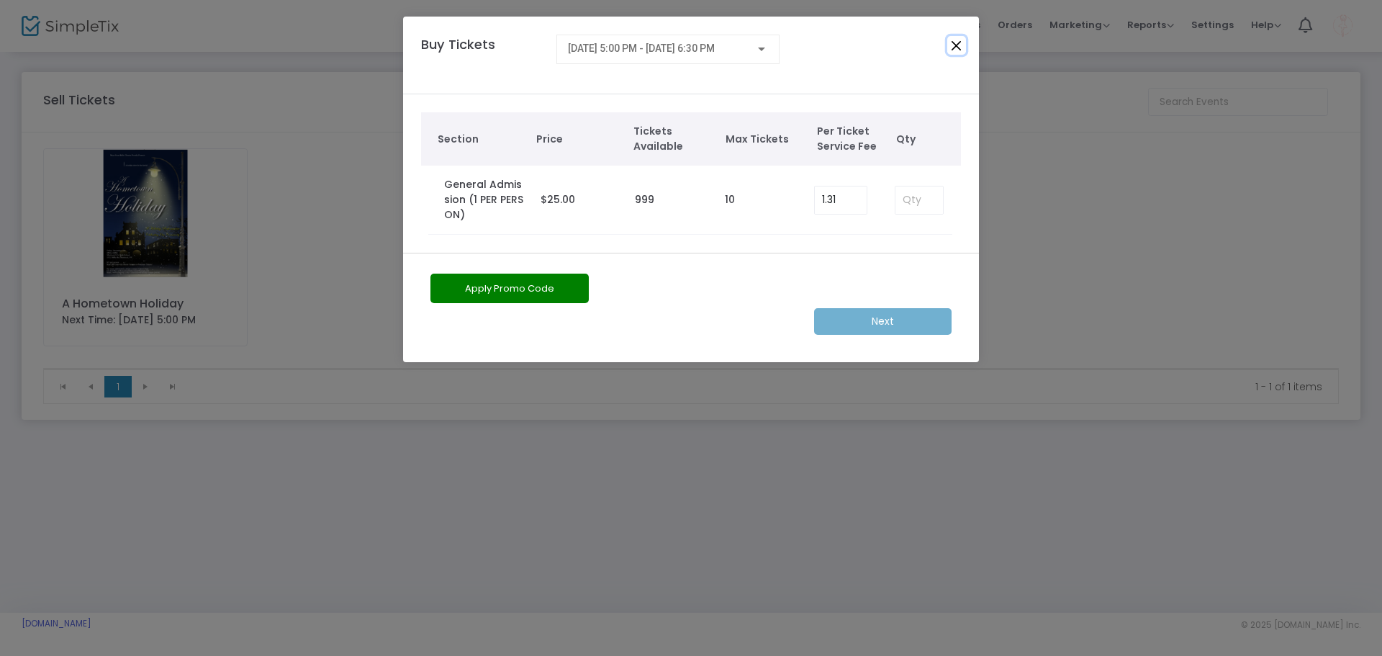
click at [959, 42] on button "Close" at bounding box center [956, 45] width 19 height 19
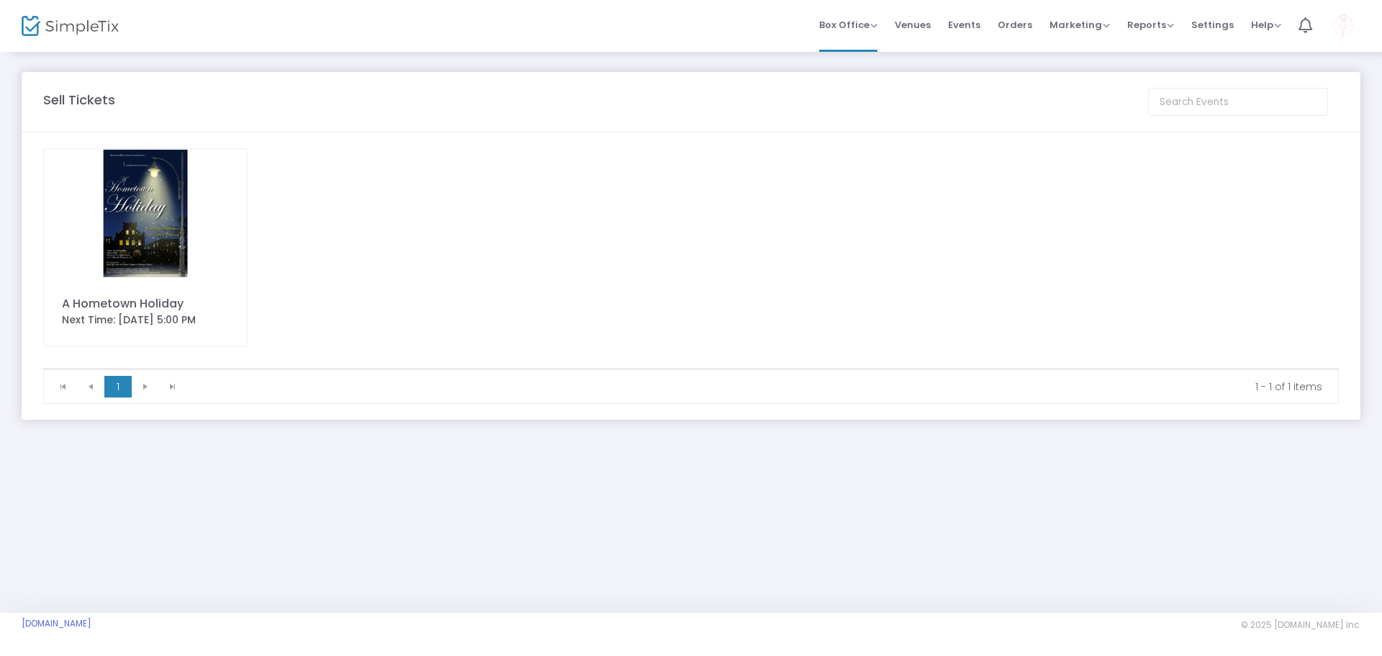
click at [55, 32] on img at bounding box center [70, 26] width 97 height 21
